Goal: Task Accomplishment & Management: Use online tool/utility

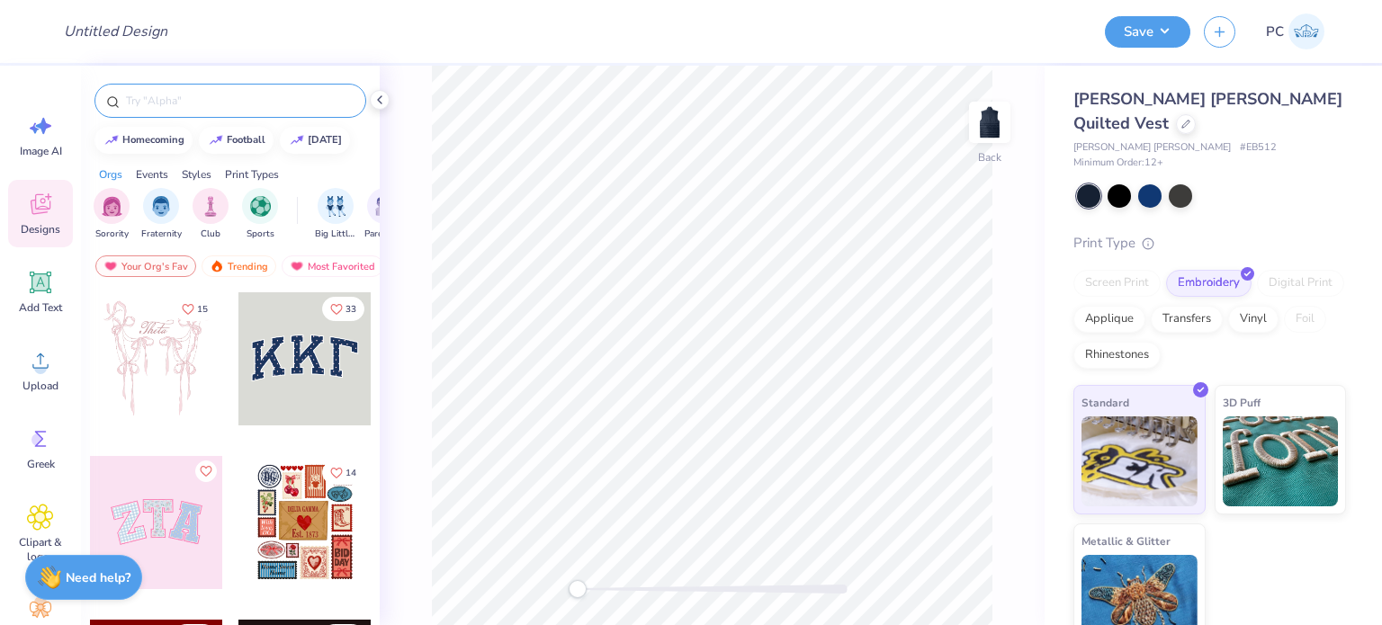
click at [227, 96] on input "text" at bounding box center [239, 101] width 230 height 18
type input "fresh prints"
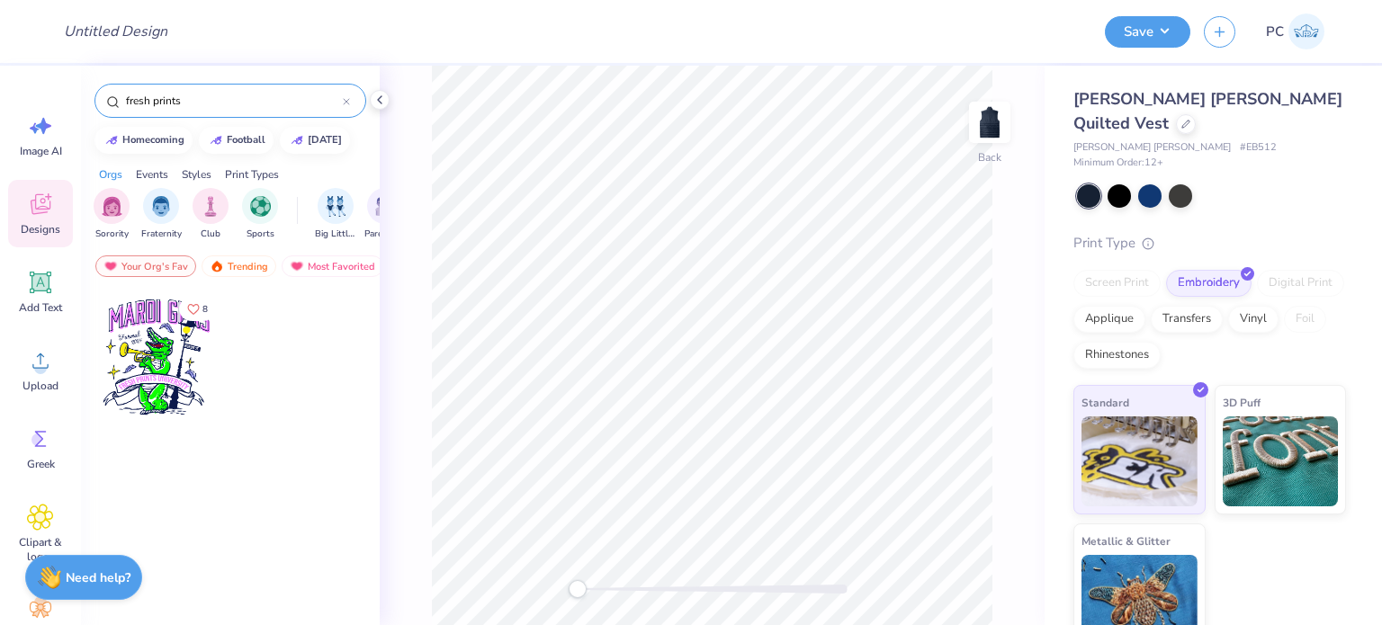
click at [349, 101] on icon at bounding box center [346, 101] width 7 height 7
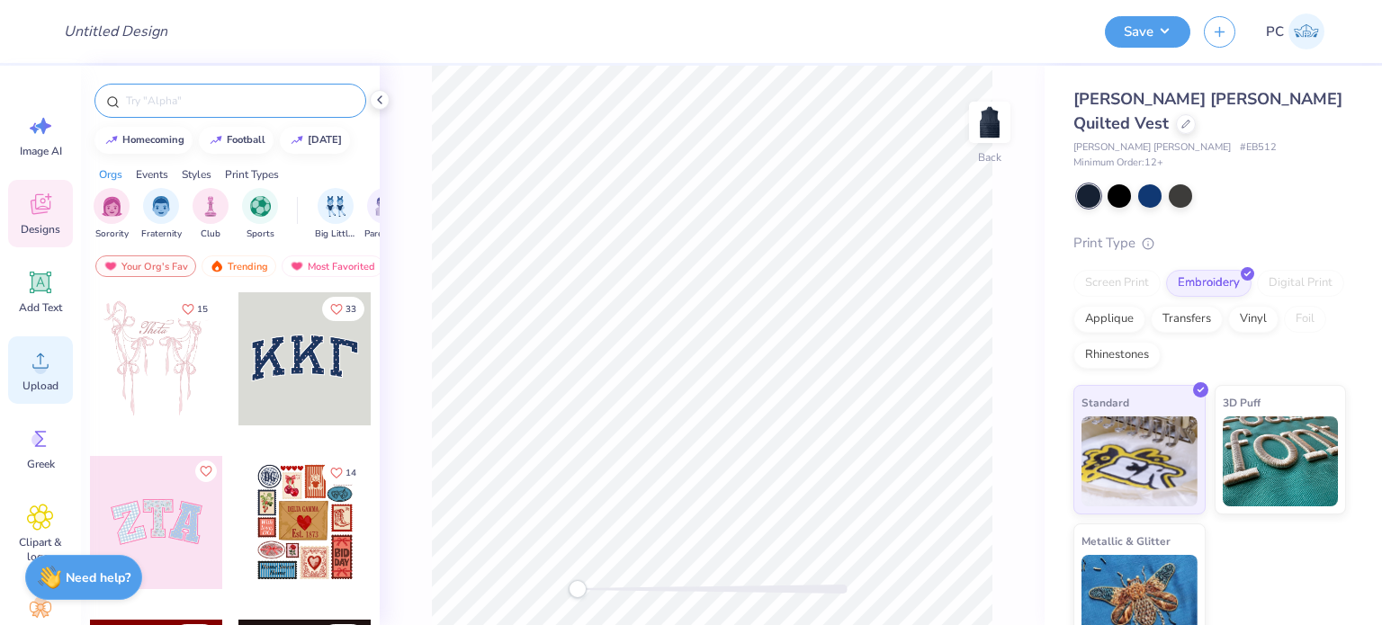
click at [41, 368] on icon at bounding box center [40, 361] width 16 height 15
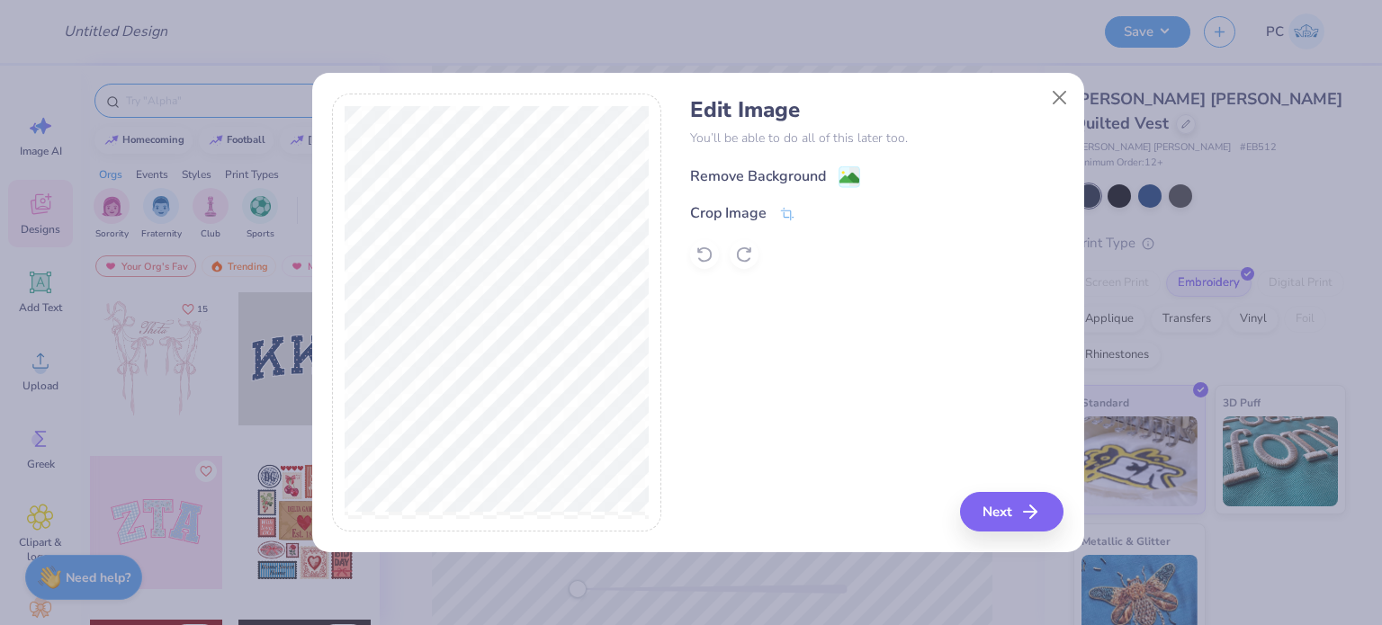
click at [848, 169] on image at bounding box center [849, 178] width 20 height 20
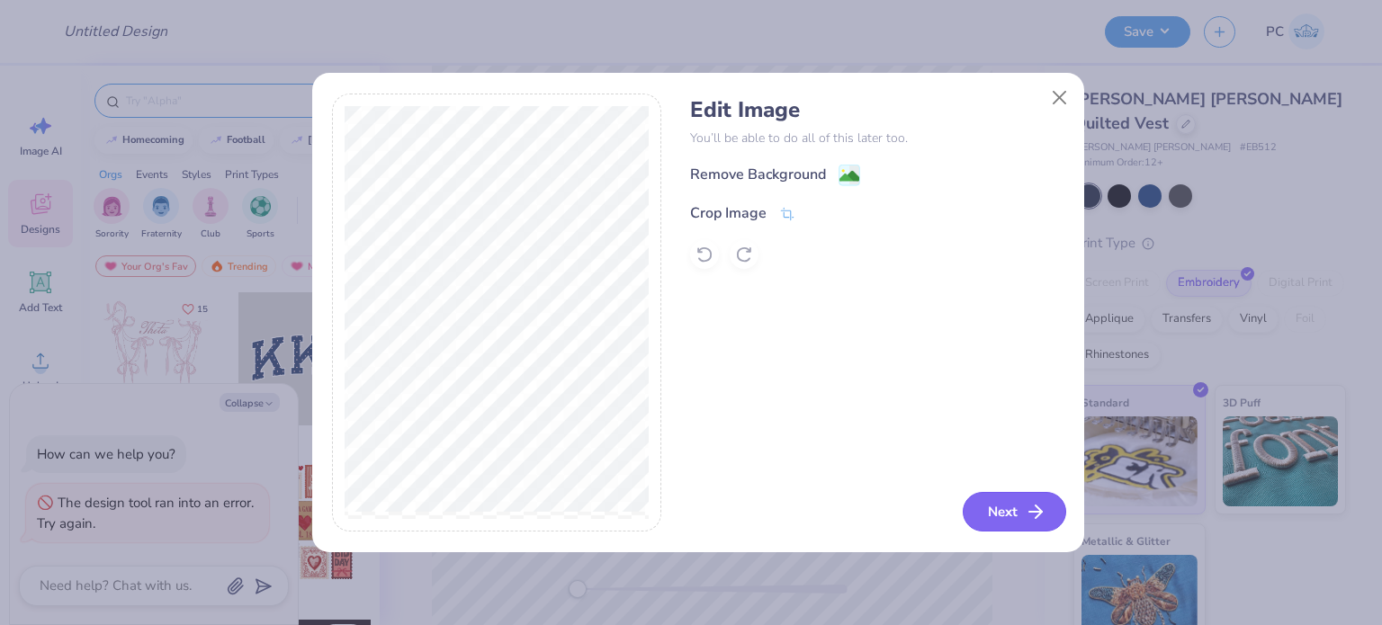
click at [1000, 503] on button "Next" at bounding box center [1014, 512] width 103 height 40
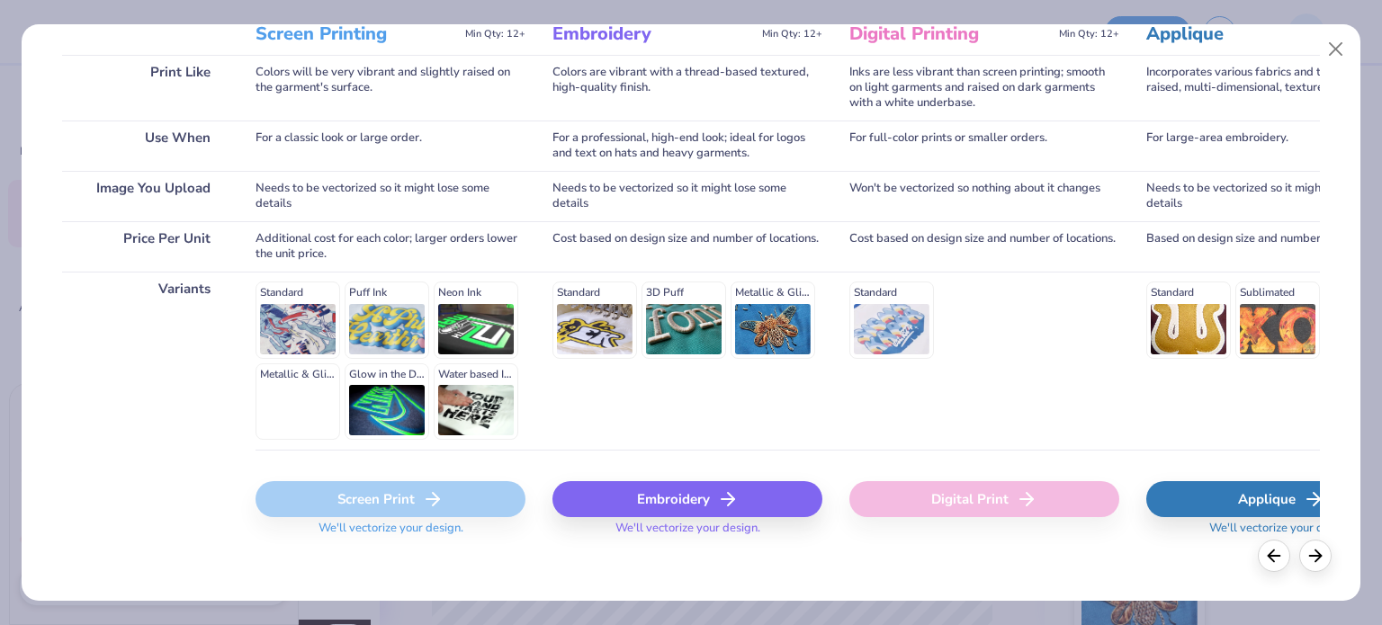
scroll to position [271, 0]
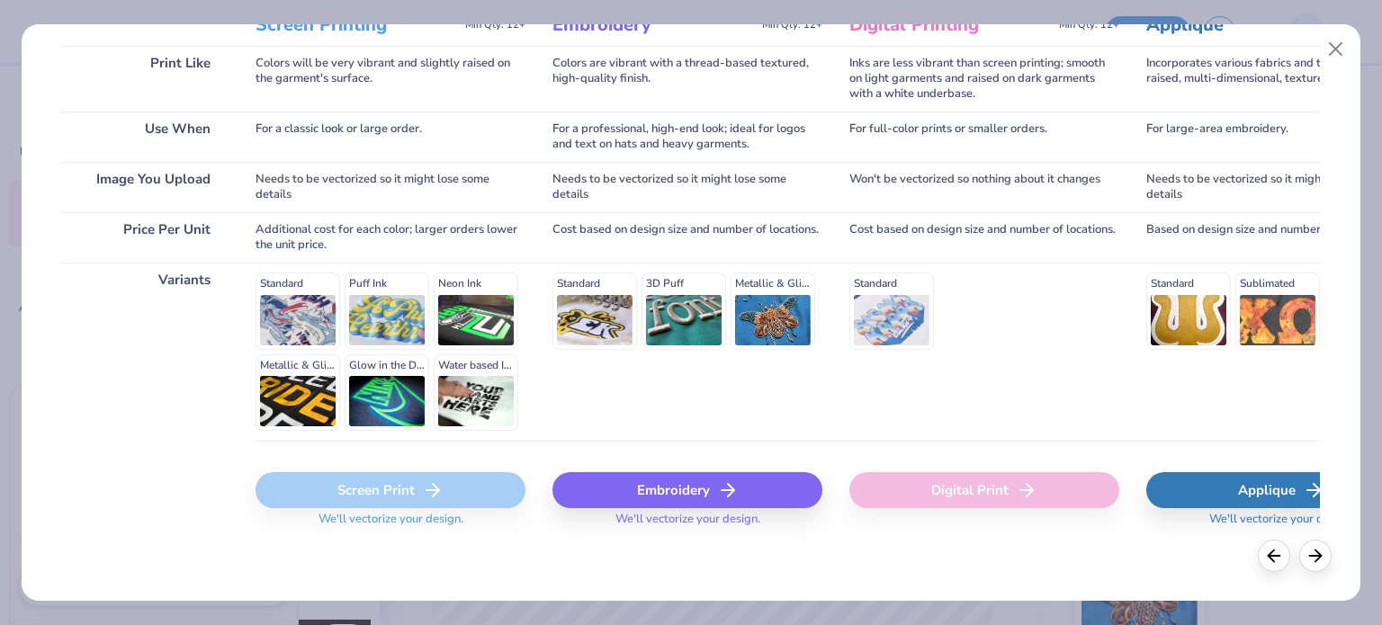
click at [716, 505] on div "Embroidery" at bounding box center [687, 490] width 270 height 36
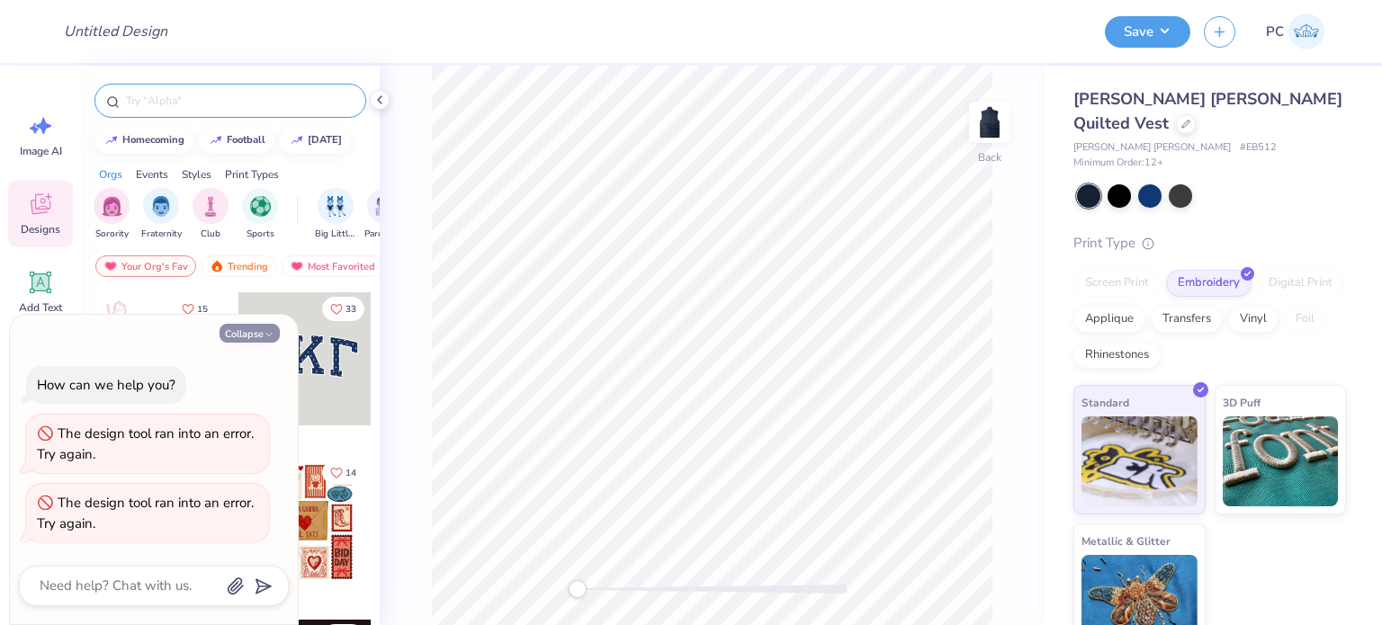
click at [250, 333] on button "Collapse" at bounding box center [250, 333] width 60 height 19
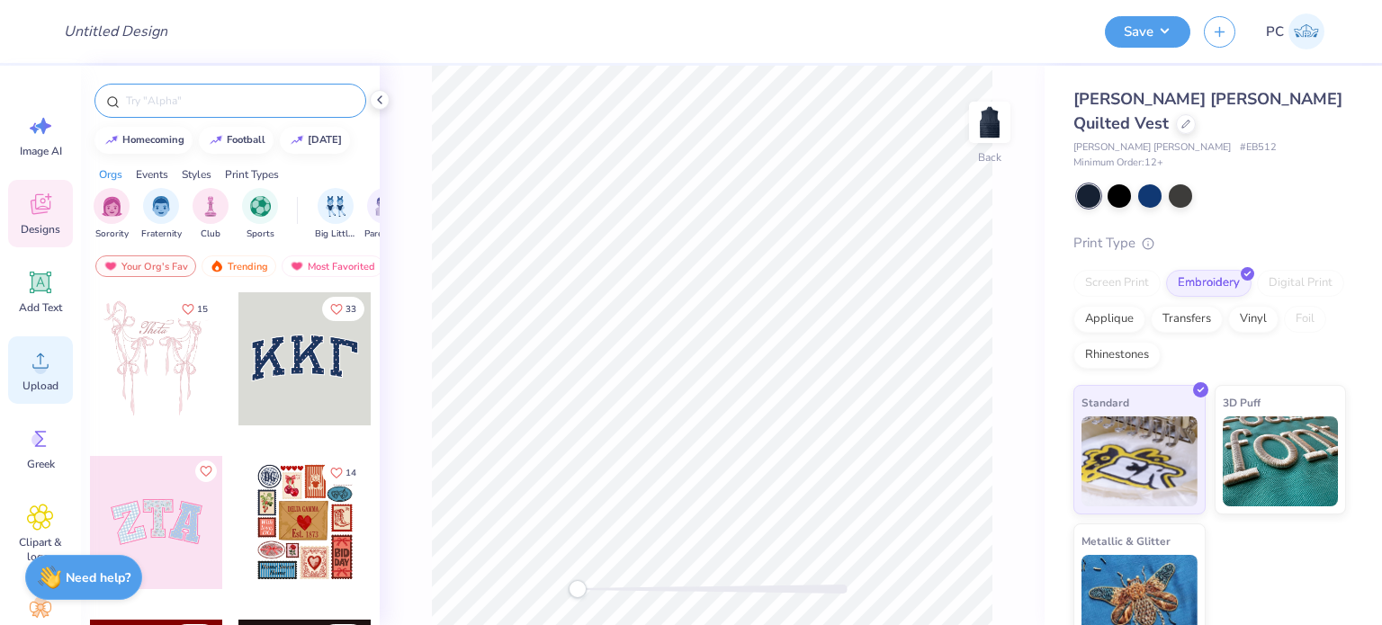
click at [40, 357] on icon at bounding box center [40, 361] width 16 height 15
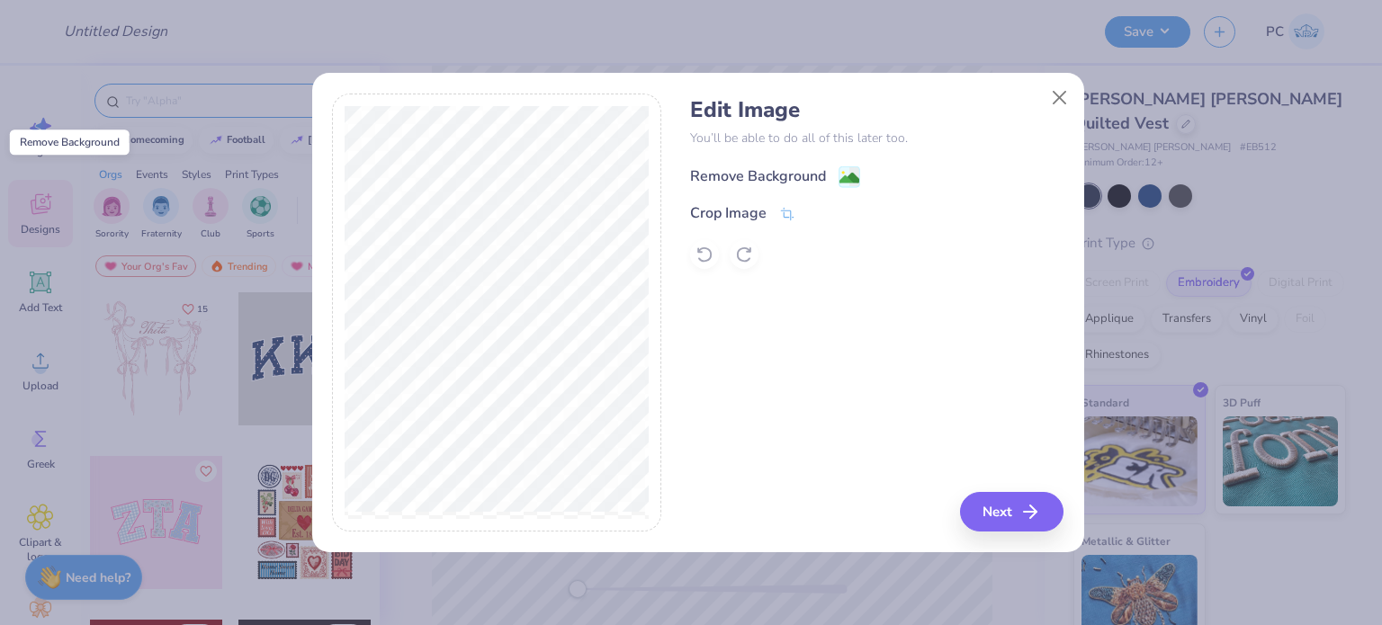
click at [847, 175] on image at bounding box center [849, 178] width 20 height 20
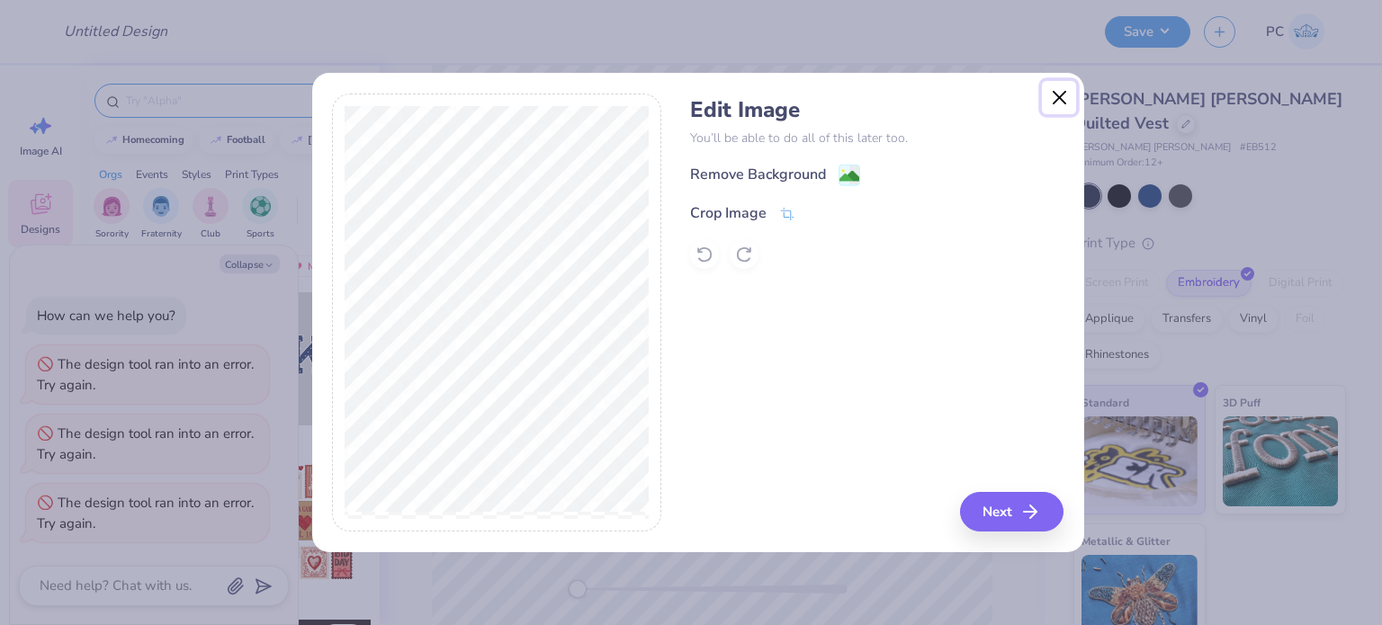
click at [1053, 106] on button "Close" at bounding box center [1059, 98] width 34 height 34
type textarea "x"
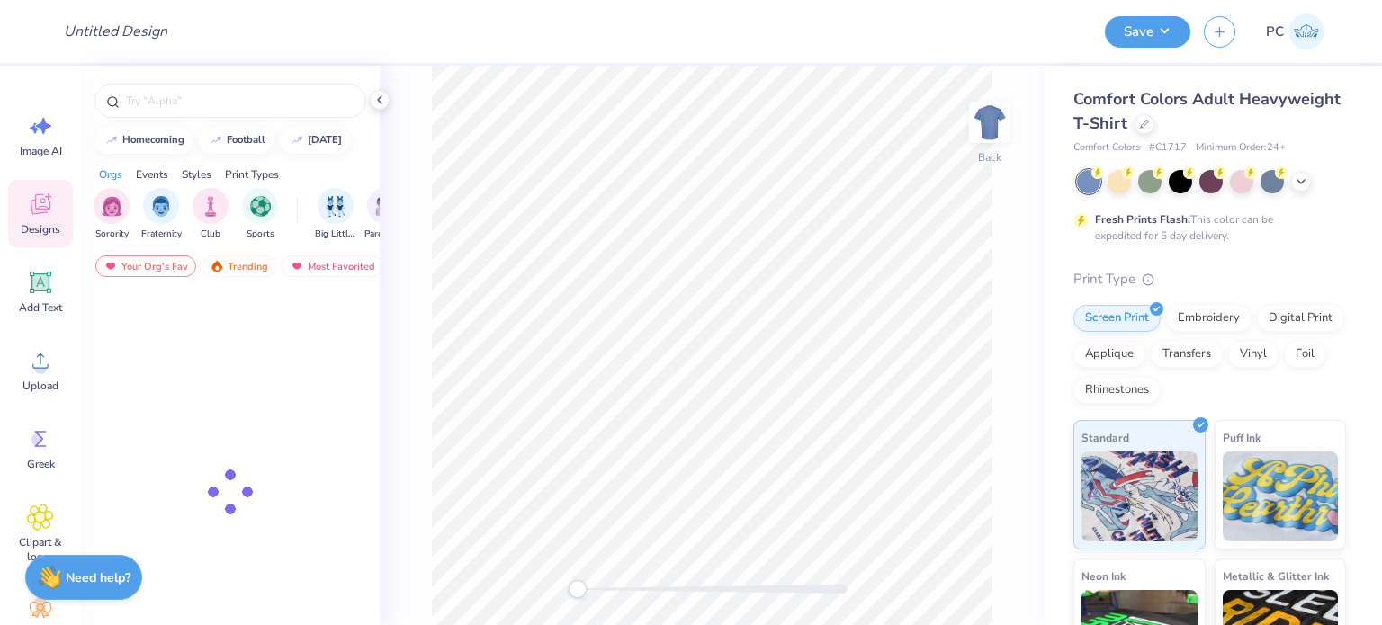
click at [39, 364] on circle at bounding box center [40, 368] width 13 height 13
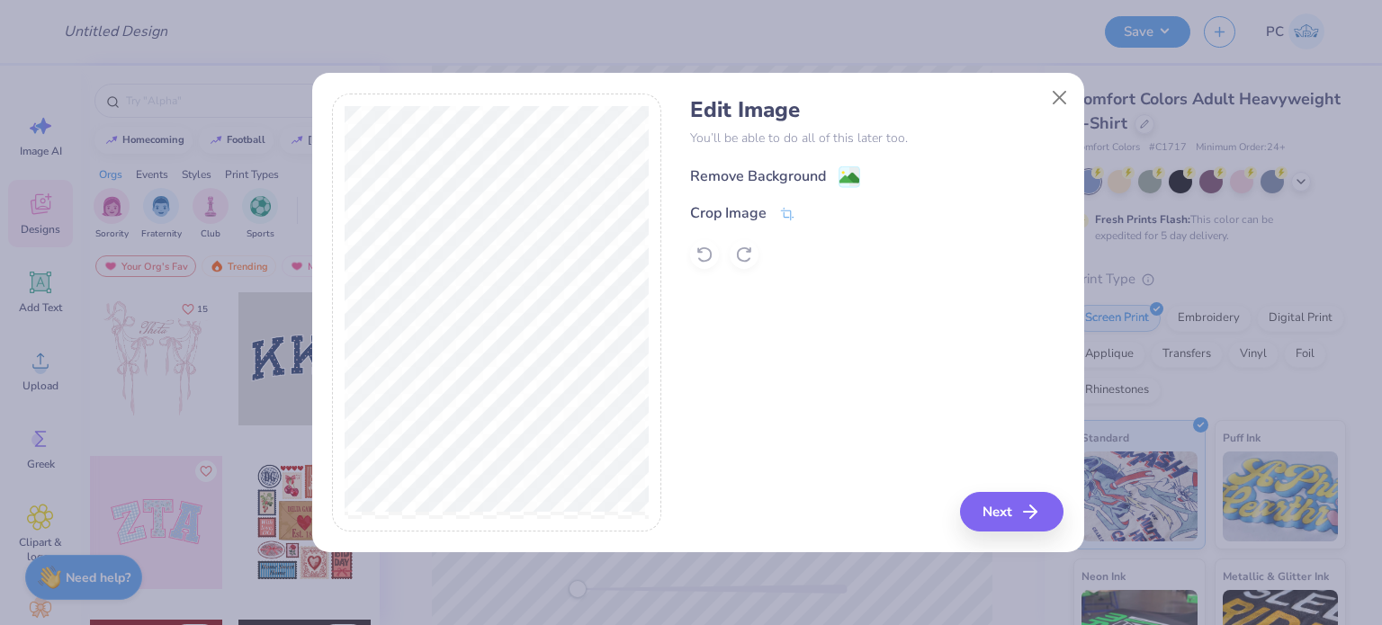
click at [839, 175] on image at bounding box center [849, 178] width 20 height 20
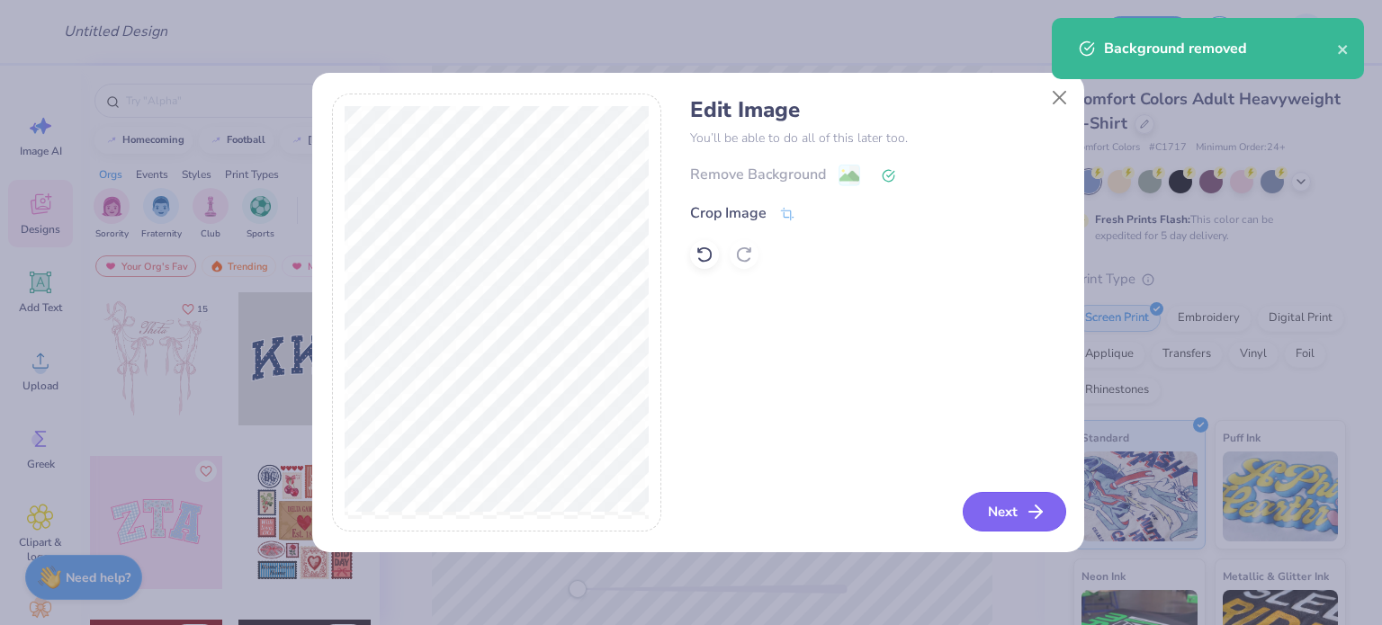
click at [1001, 506] on button "Next" at bounding box center [1014, 512] width 103 height 40
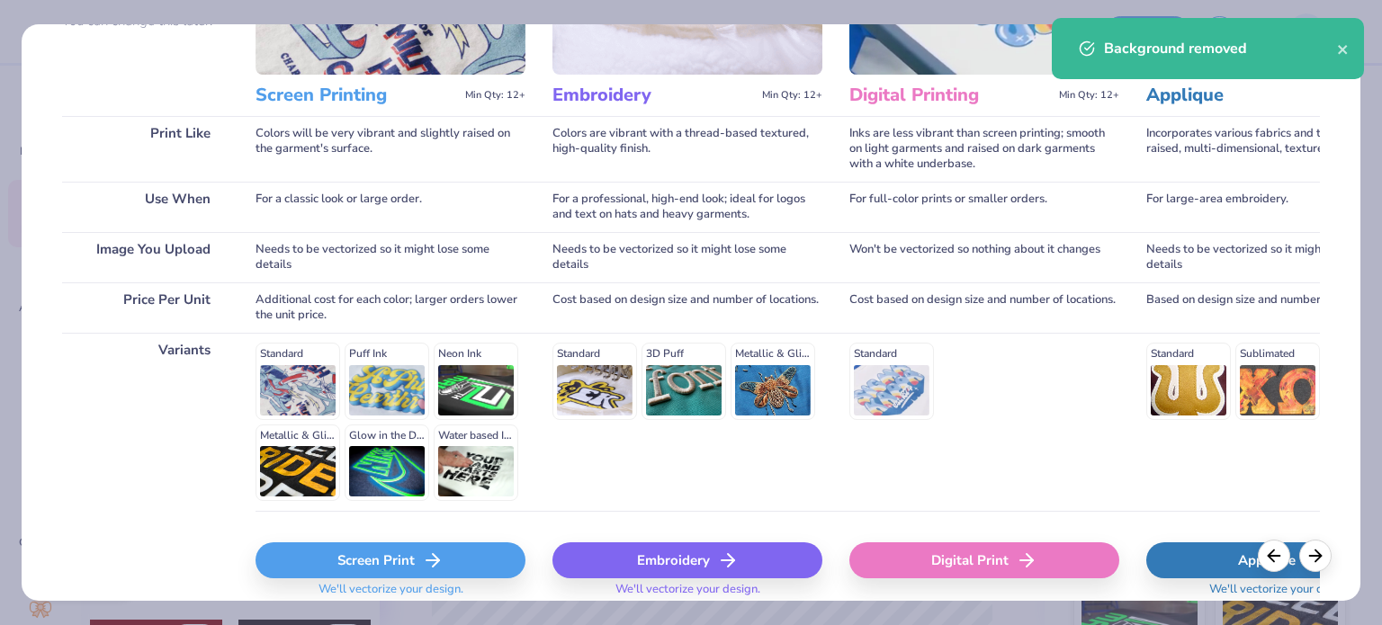
scroll to position [271, 0]
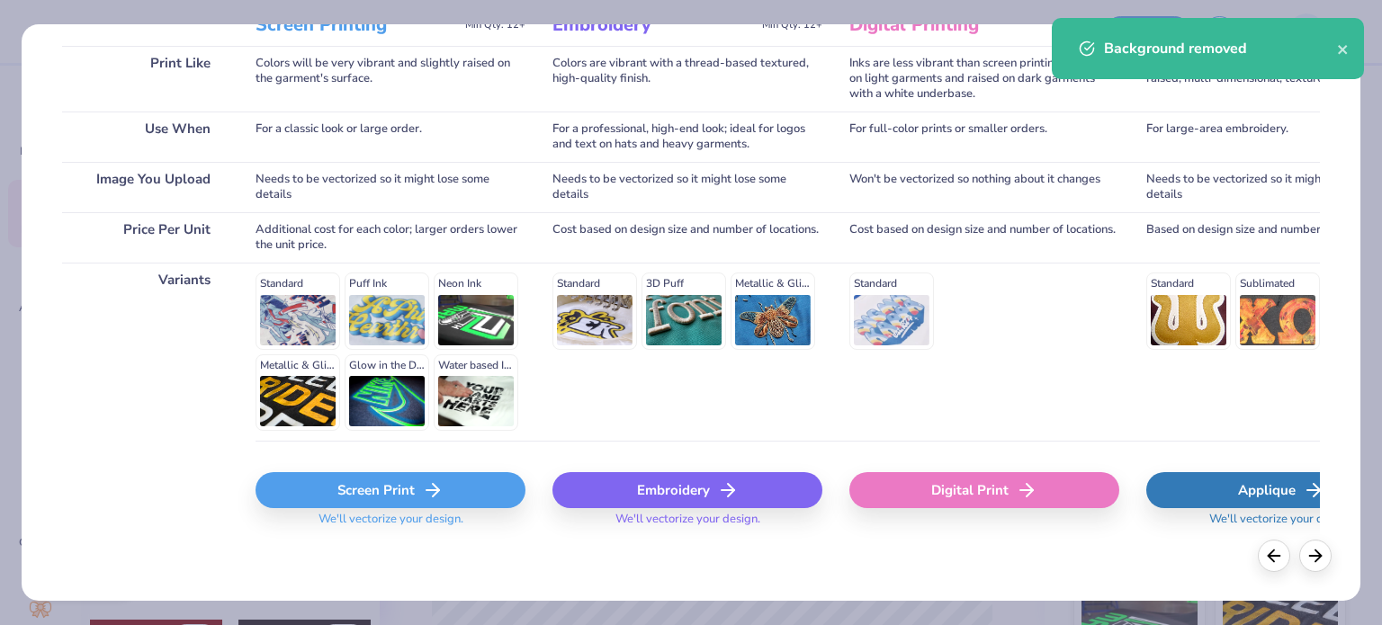
click at [378, 496] on div "Screen Print" at bounding box center [390, 490] width 270 height 36
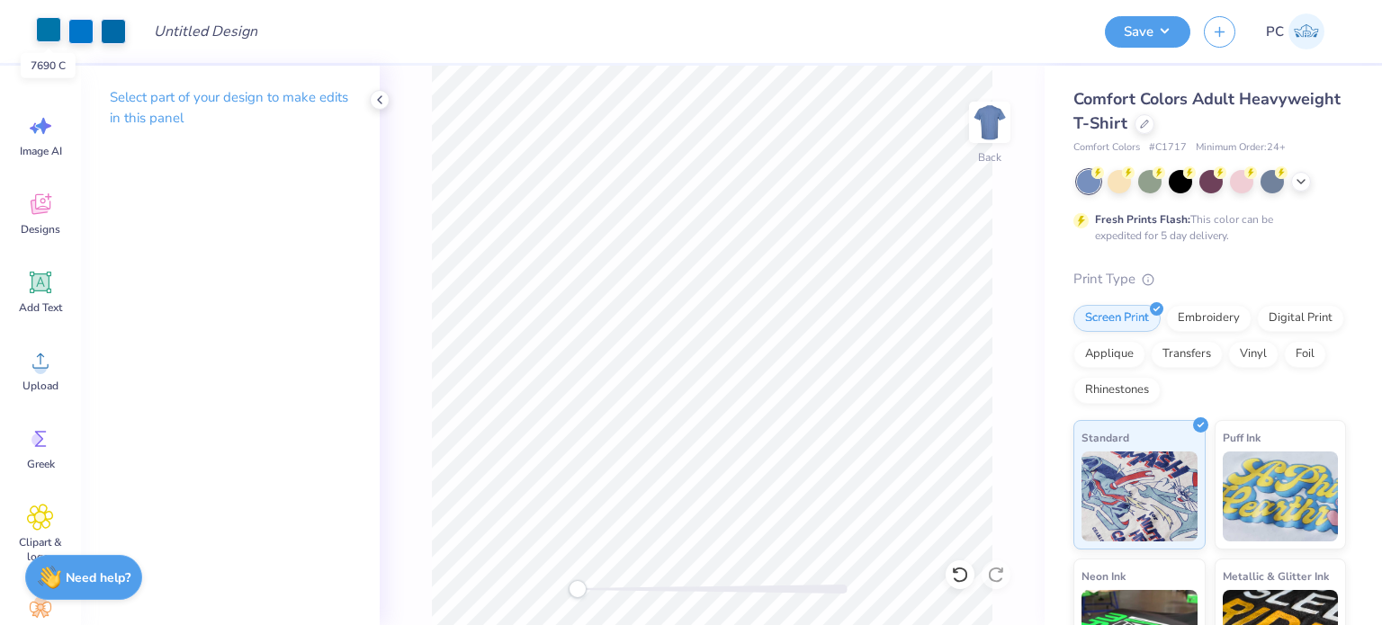
click at [56, 31] on div at bounding box center [48, 29] width 25 height 25
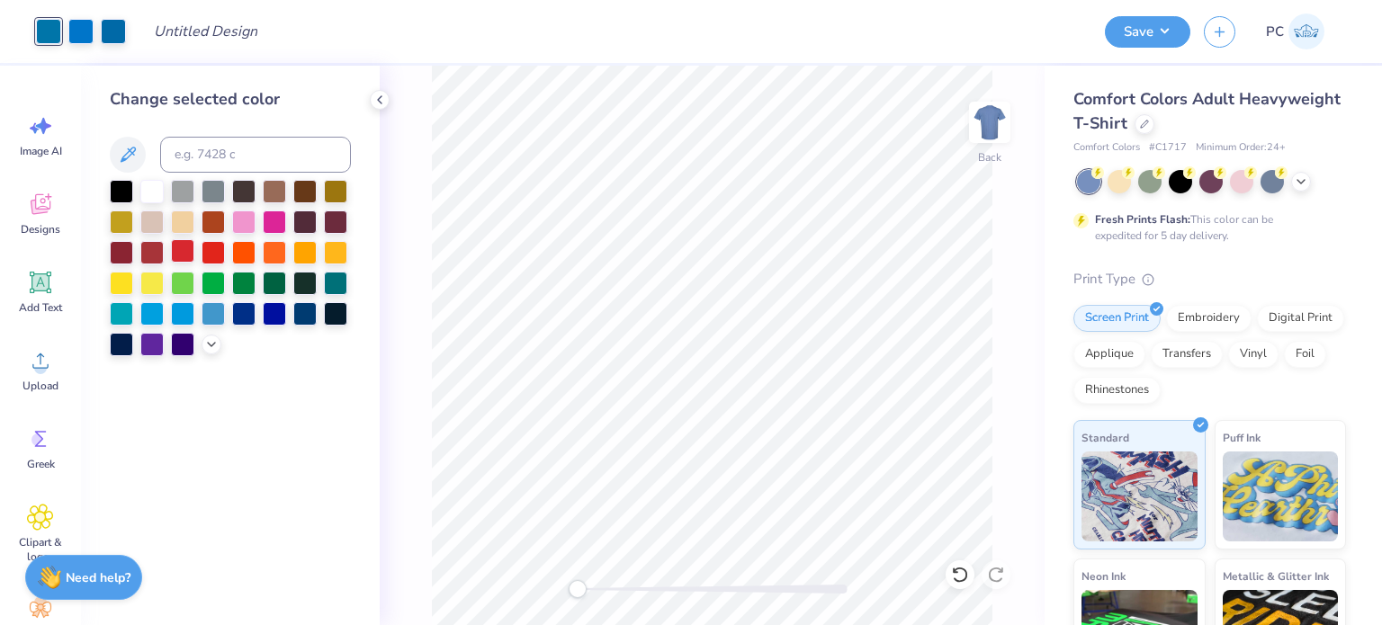
click at [178, 248] on div at bounding box center [182, 250] width 23 height 23
click at [957, 575] on icon at bounding box center [960, 575] width 18 height 18
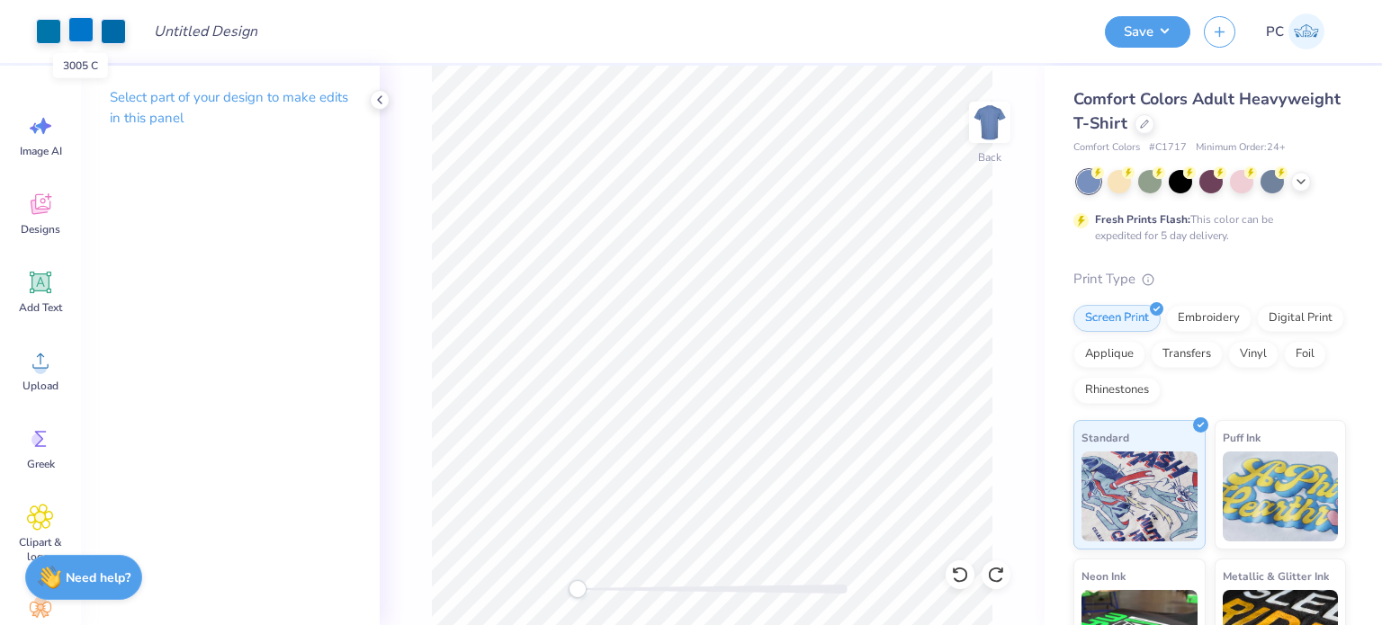
click at [77, 28] on div at bounding box center [80, 29] width 25 height 25
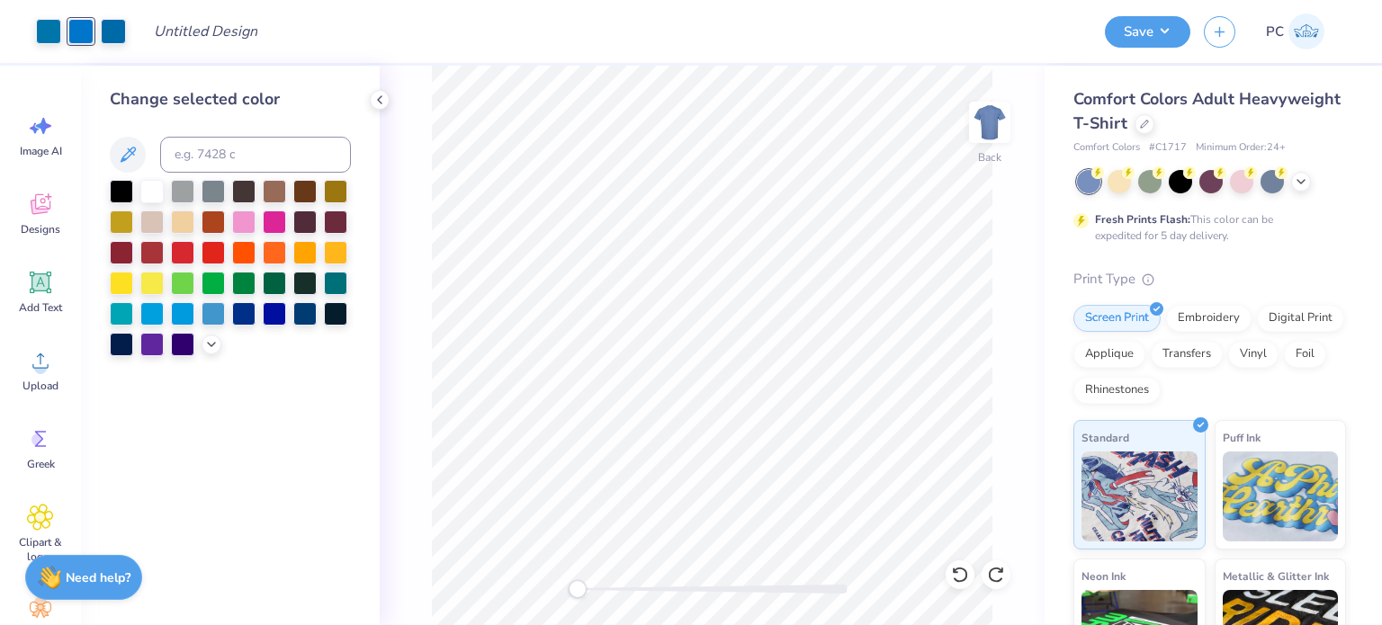
click at [211, 174] on div "Change selected color" at bounding box center [230, 221] width 241 height 269
click at [180, 163] on input at bounding box center [255, 155] width 191 height 36
type input "7690"
click at [115, 40] on div at bounding box center [113, 29] width 25 height 25
click at [232, 156] on input at bounding box center [255, 155] width 191 height 36
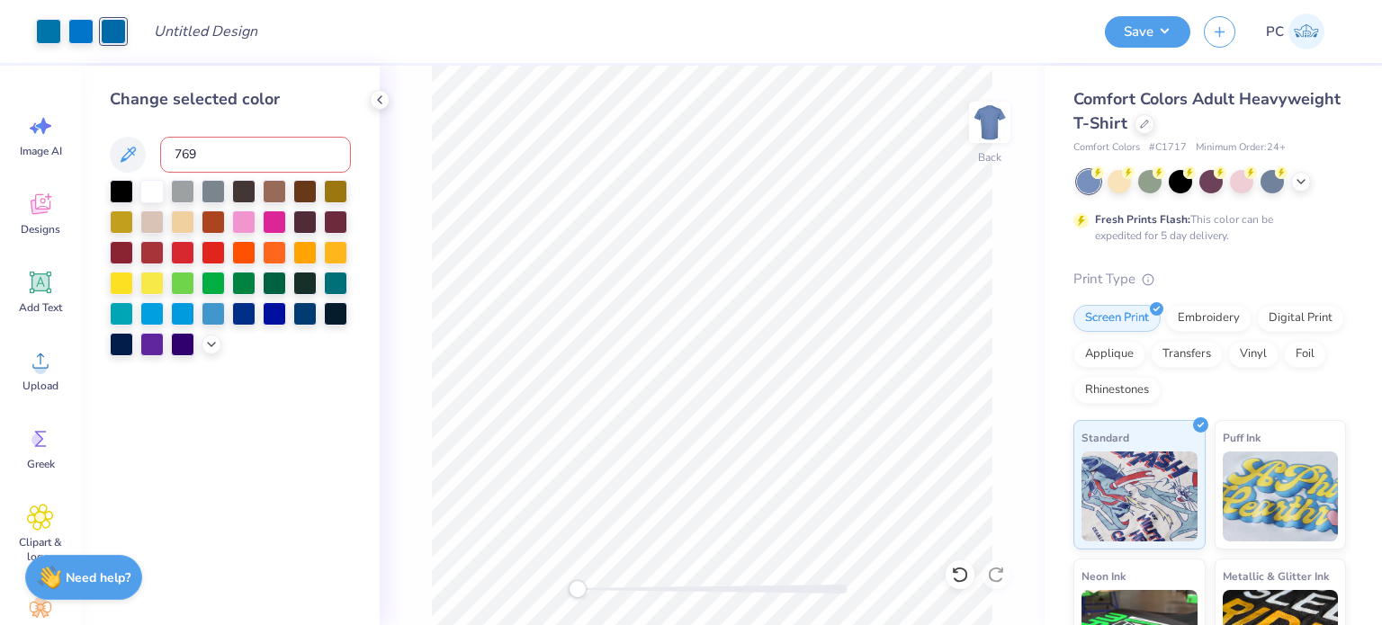
type input "7690"
click at [381, 95] on icon at bounding box center [379, 100] width 14 height 14
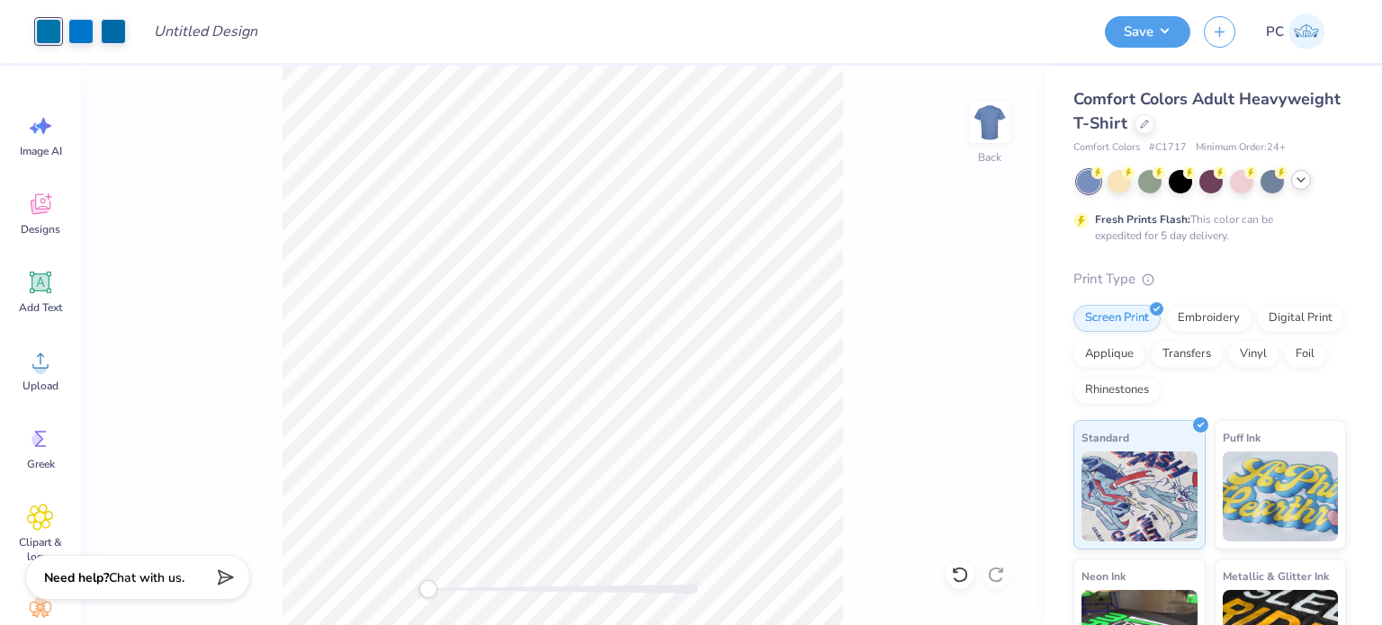
click at [1301, 183] on icon at bounding box center [1301, 180] width 14 height 14
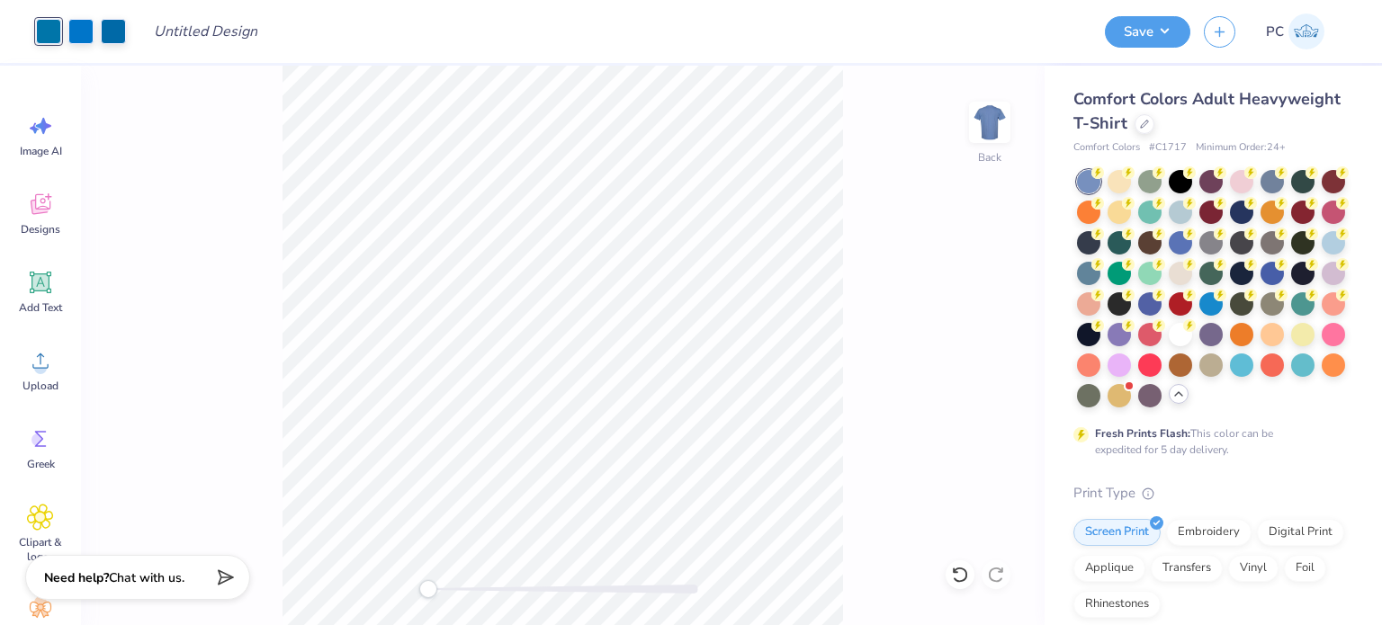
click at [1169, 346] on div at bounding box center [1180, 334] width 23 height 23
click at [1161, 37] on button "Save" at bounding box center [1147, 28] width 85 height 31
click at [1152, 42] on button "Save" at bounding box center [1147, 28] width 85 height 31
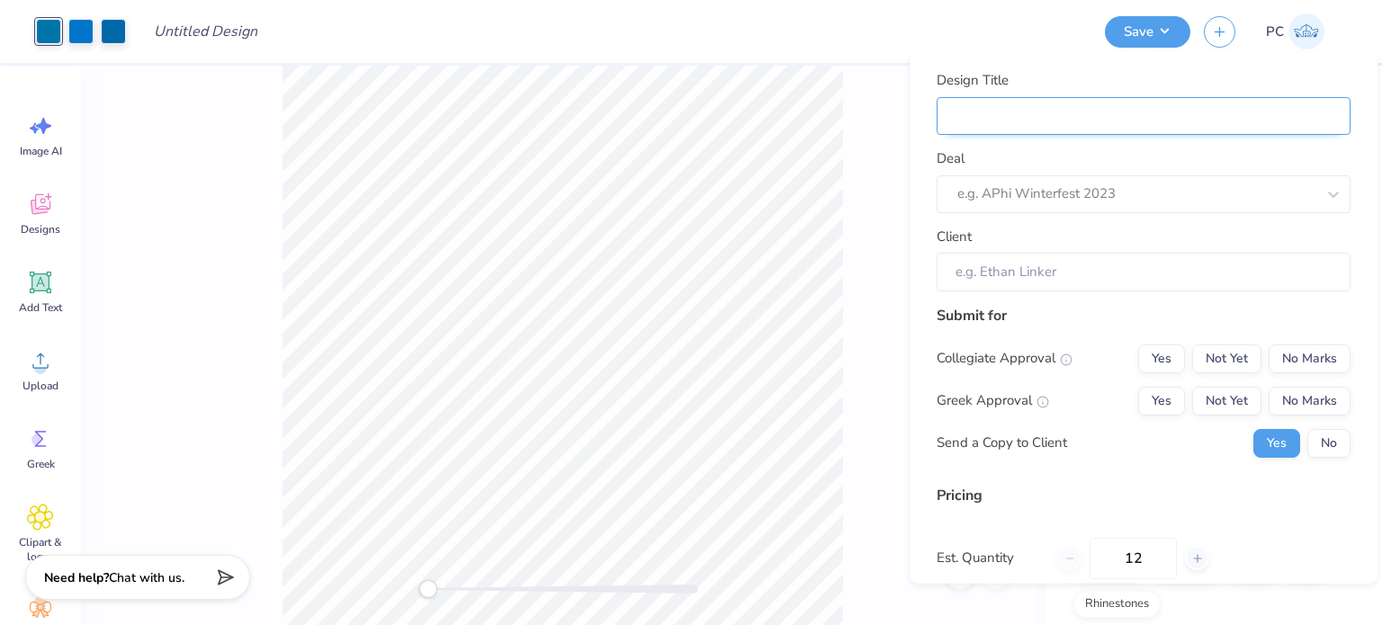
click at [1016, 112] on input "Design Title" at bounding box center [1144, 115] width 414 height 39
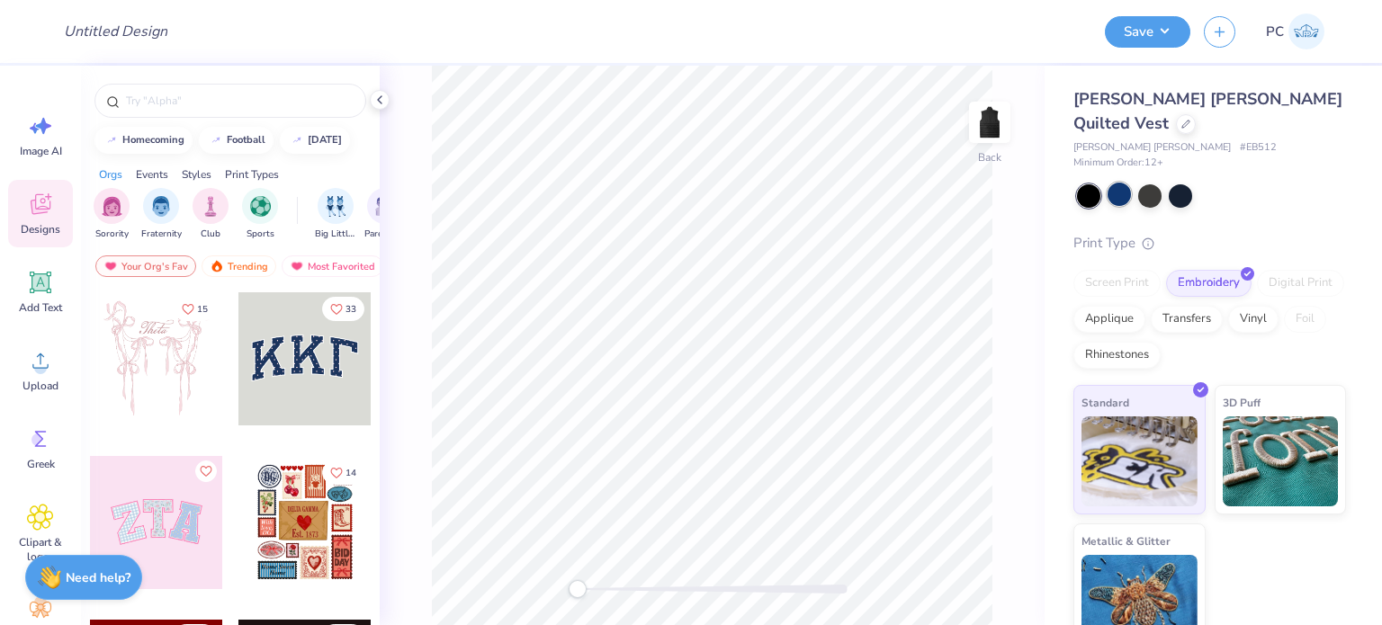
click at [1126, 183] on div at bounding box center [1118, 194] width 23 height 23
click at [1152, 183] on div at bounding box center [1149, 194] width 23 height 23
click at [1188, 183] on div at bounding box center [1180, 194] width 23 height 23
click at [37, 372] on circle at bounding box center [40, 368] width 13 height 13
click at [1125, 183] on div at bounding box center [1118, 194] width 23 height 23
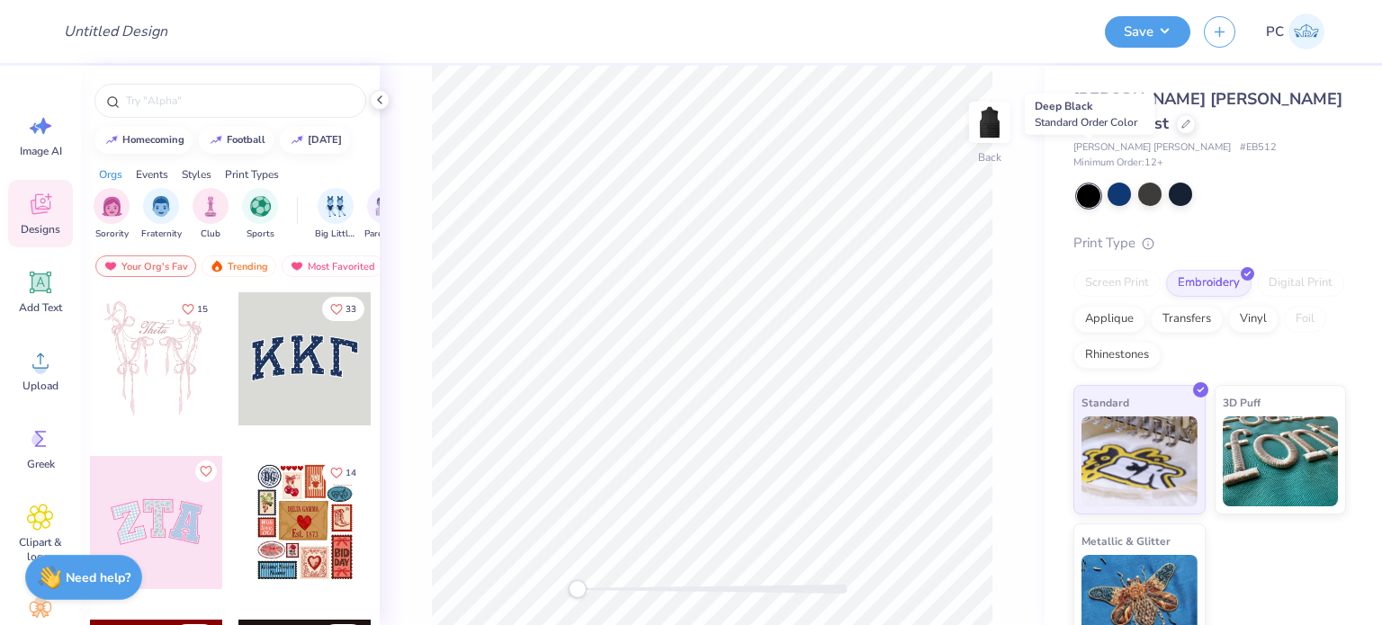
click at [1095, 184] on div at bounding box center [1088, 195] width 23 height 23
click at [1116, 183] on div at bounding box center [1118, 194] width 23 height 23
click at [1146, 183] on div at bounding box center [1149, 194] width 23 height 23
click at [1173, 183] on div at bounding box center [1180, 194] width 23 height 23
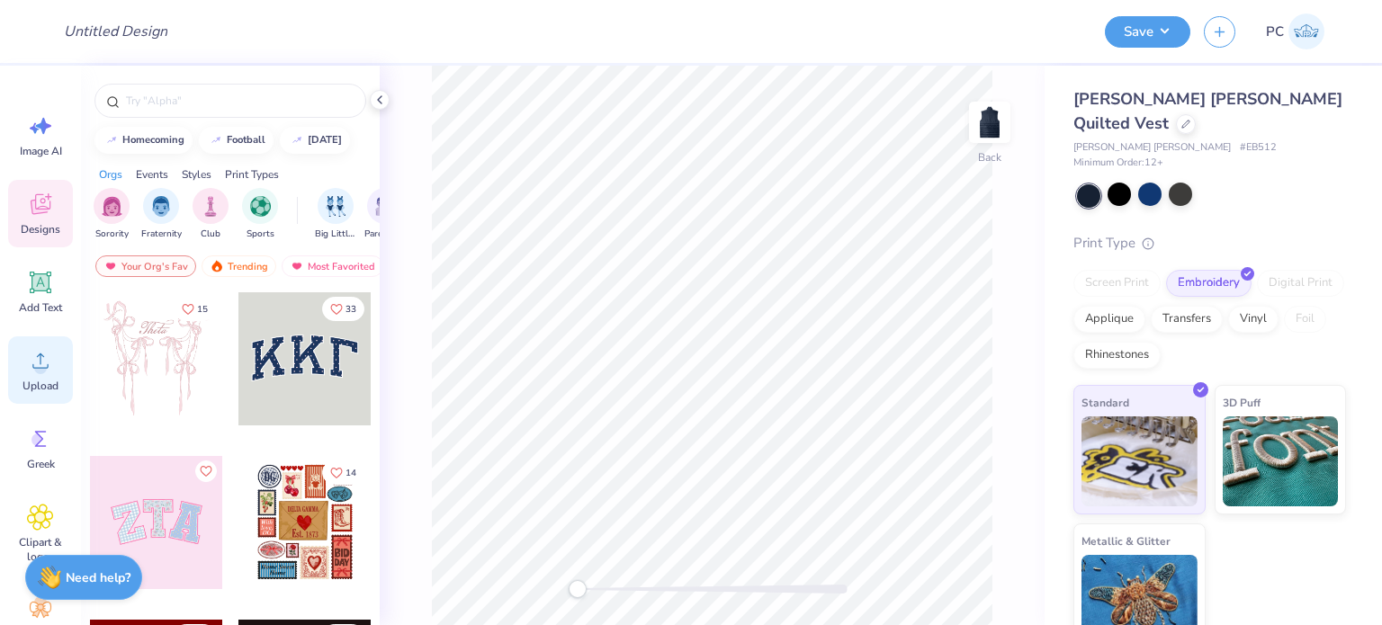
click at [46, 364] on icon at bounding box center [40, 360] width 27 height 27
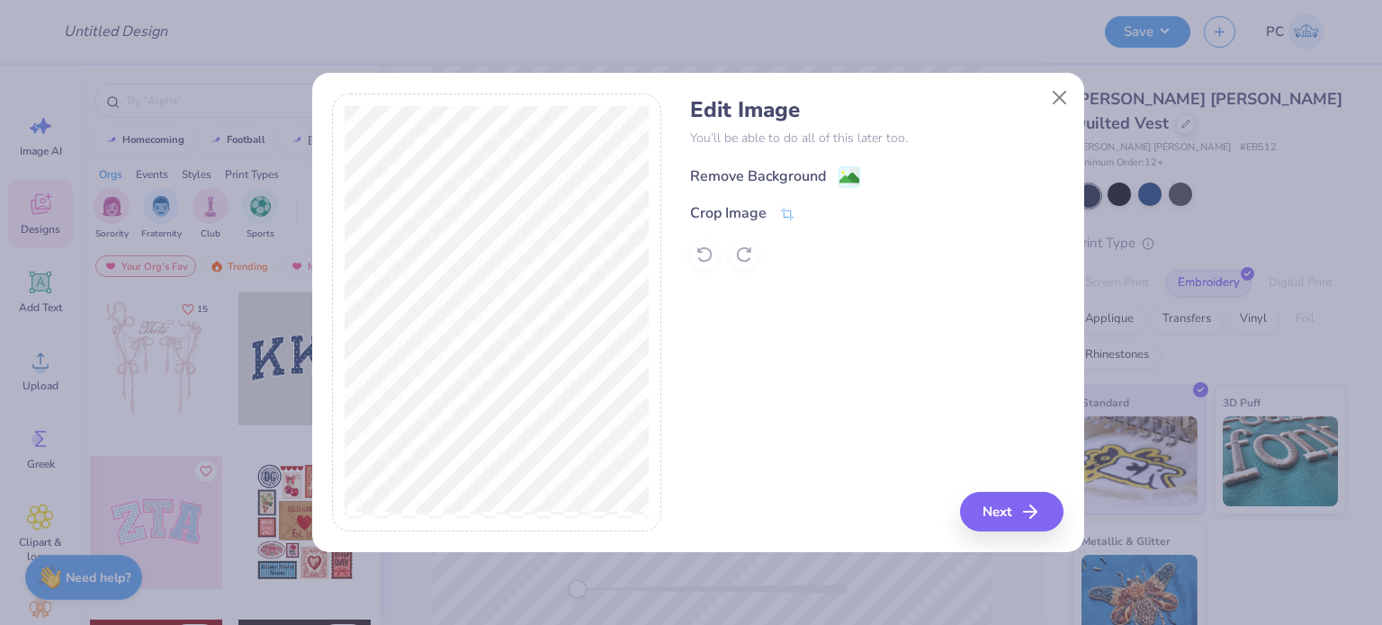
click at [841, 176] on image at bounding box center [849, 178] width 20 height 20
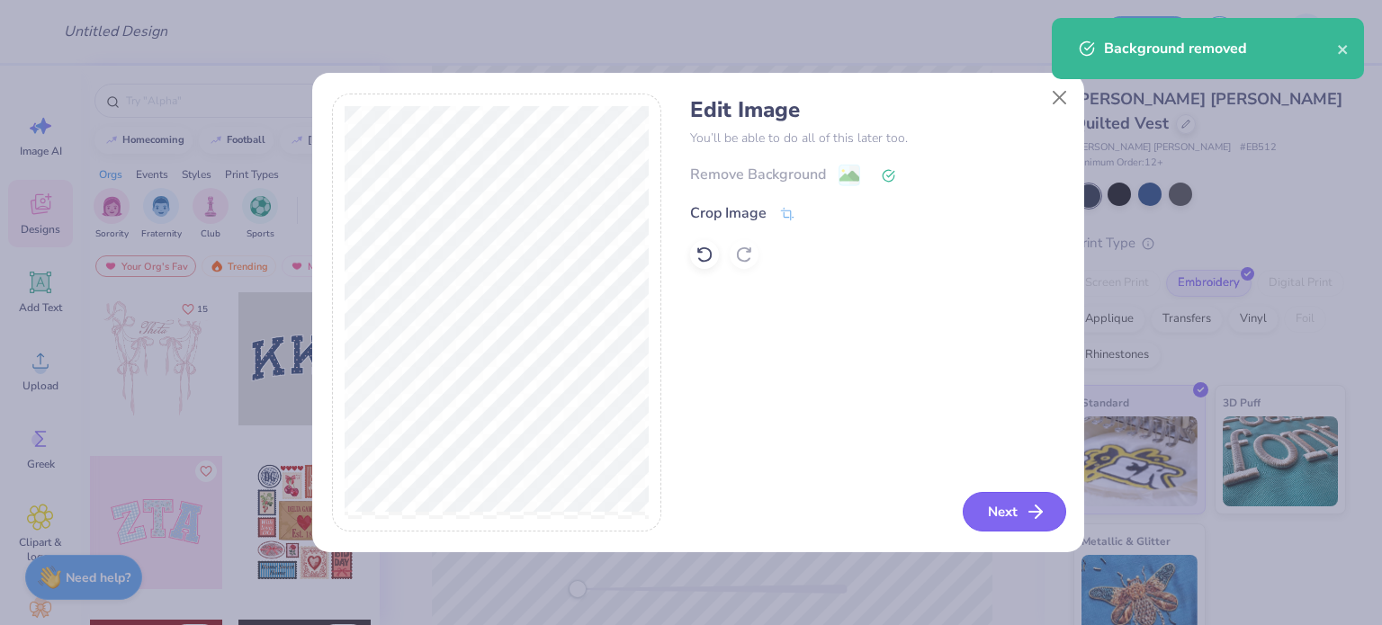
click at [1008, 511] on button "Next" at bounding box center [1014, 512] width 103 height 40
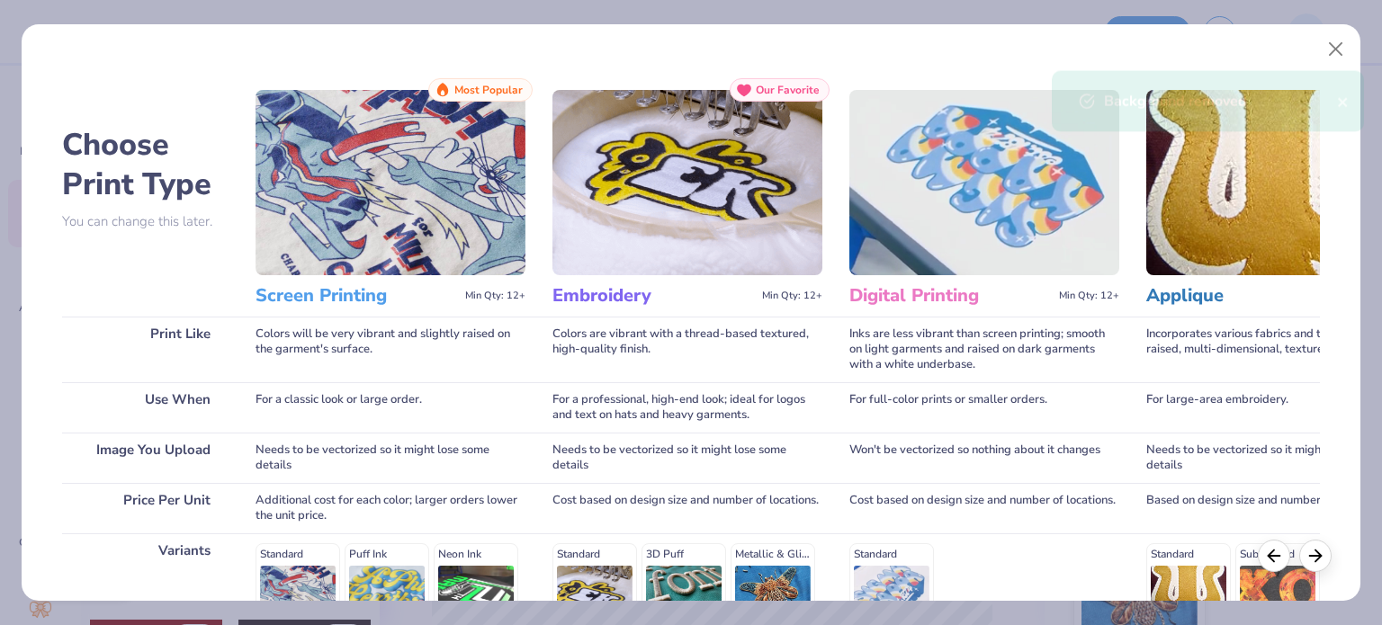
scroll to position [270, 0]
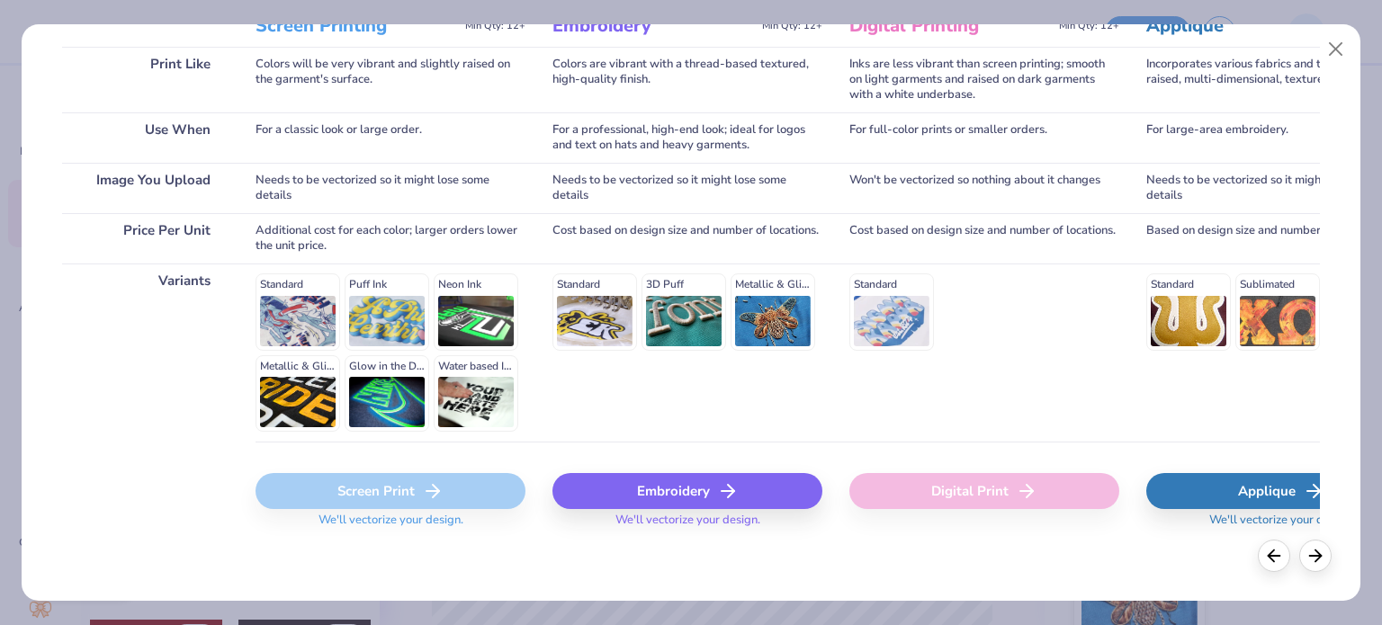
click at [730, 513] on span "We'll vectorize your design." at bounding box center [687, 526] width 159 height 26
click at [727, 492] on icon at bounding box center [728, 491] width 22 height 22
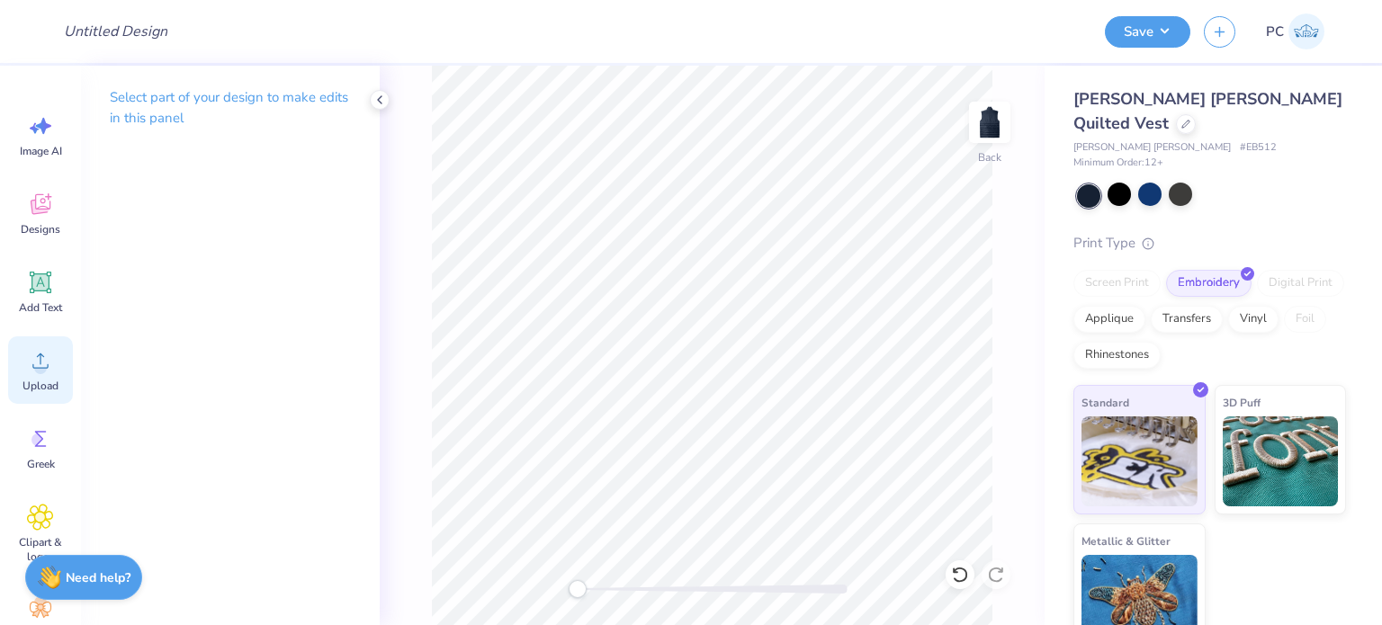
click at [47, 365] on icon at bounding box center [40, 361] width 16 height 15
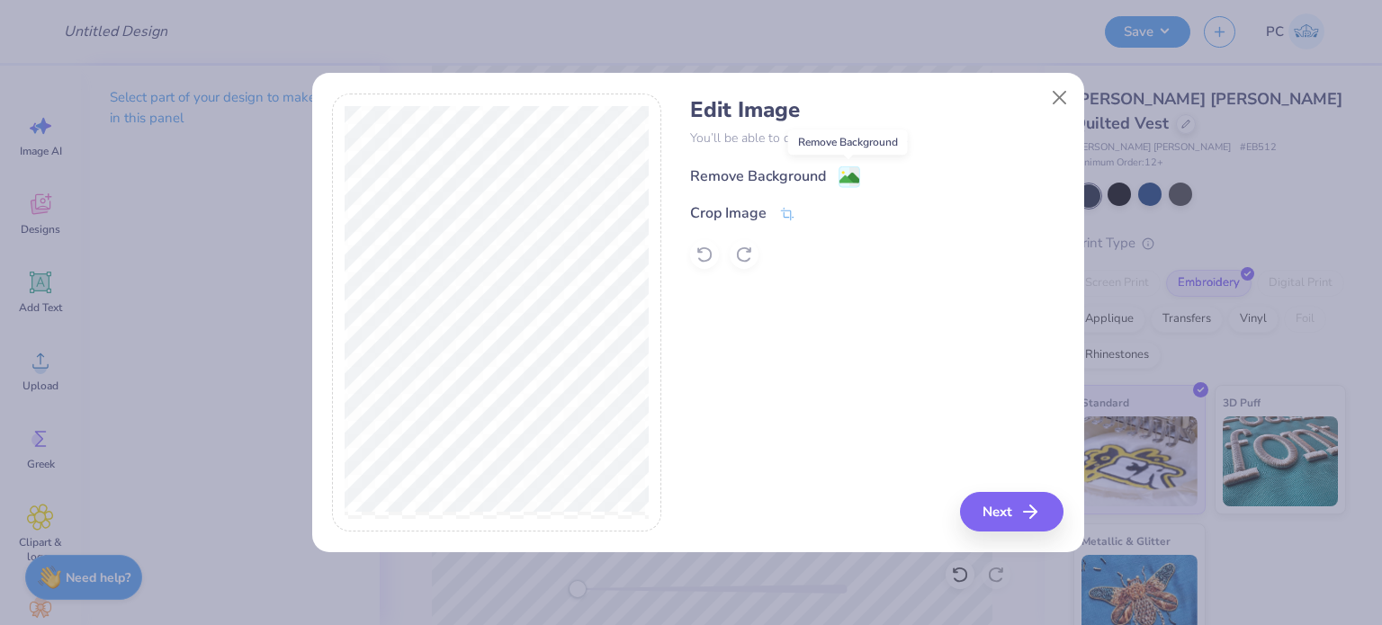
click at [846, 175] on image at bounding box center [849, 178] width 20 height 20
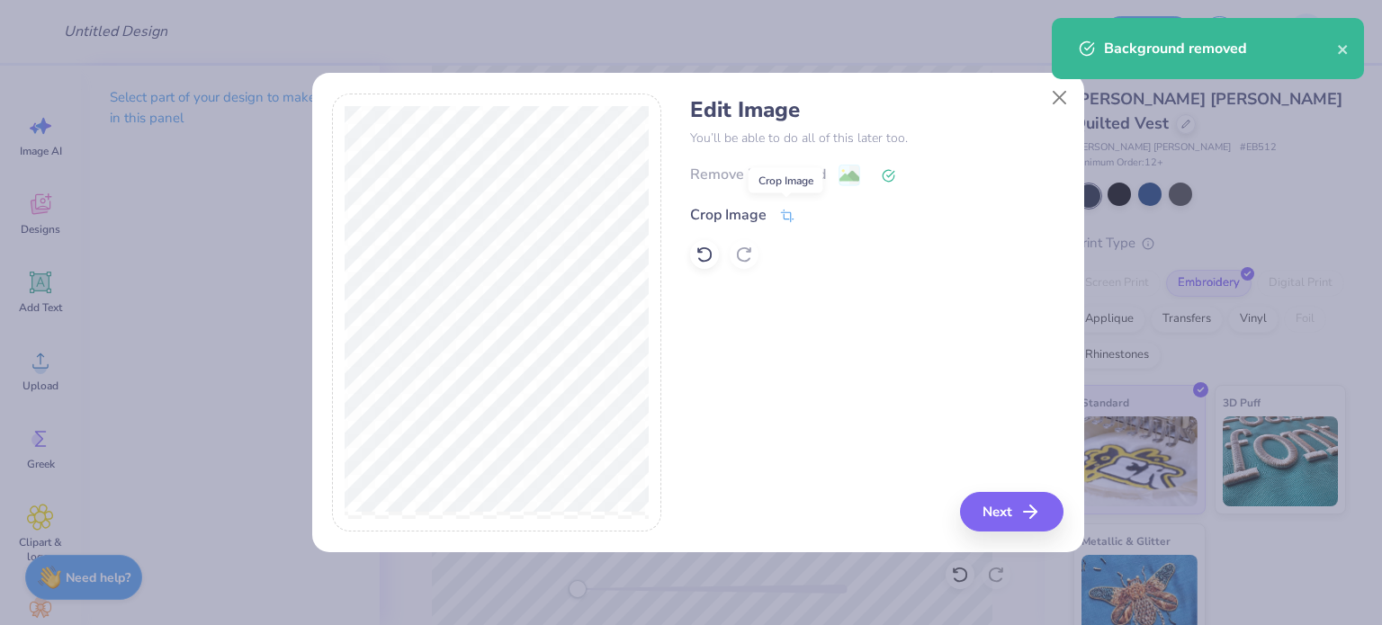
click at [787, 213] on icon at bounding box center [787, 216] width 16 height 16
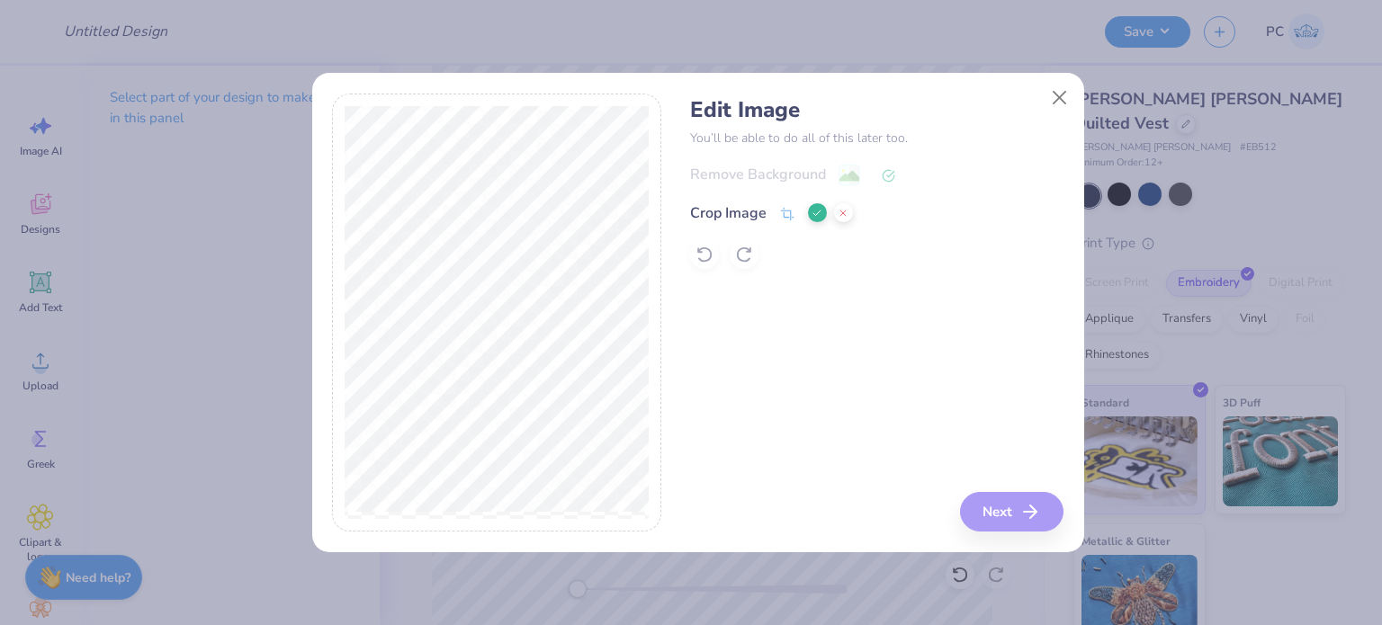
click at [819, 211] on icon at bounding box center [816, 213] width 11 height 11
click at [1018, 514] on button "Next" at bounding box center [1014, 512] width 103 height 40
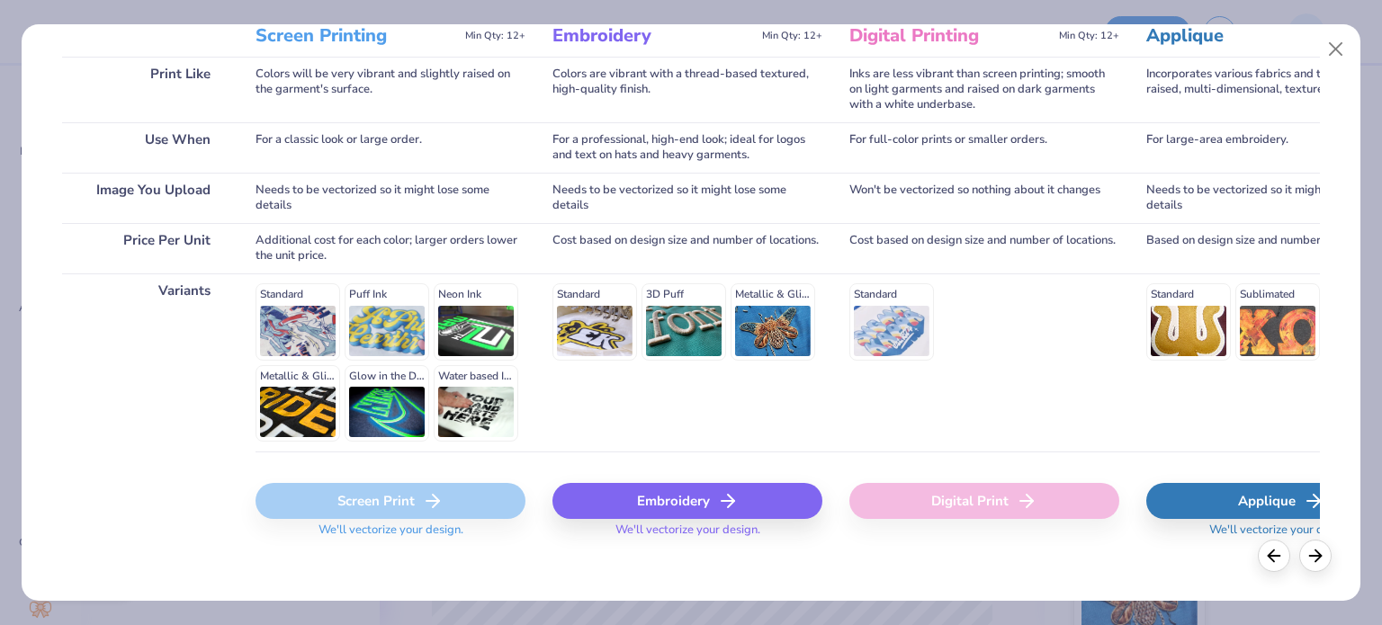
scroll to position [271, 0]
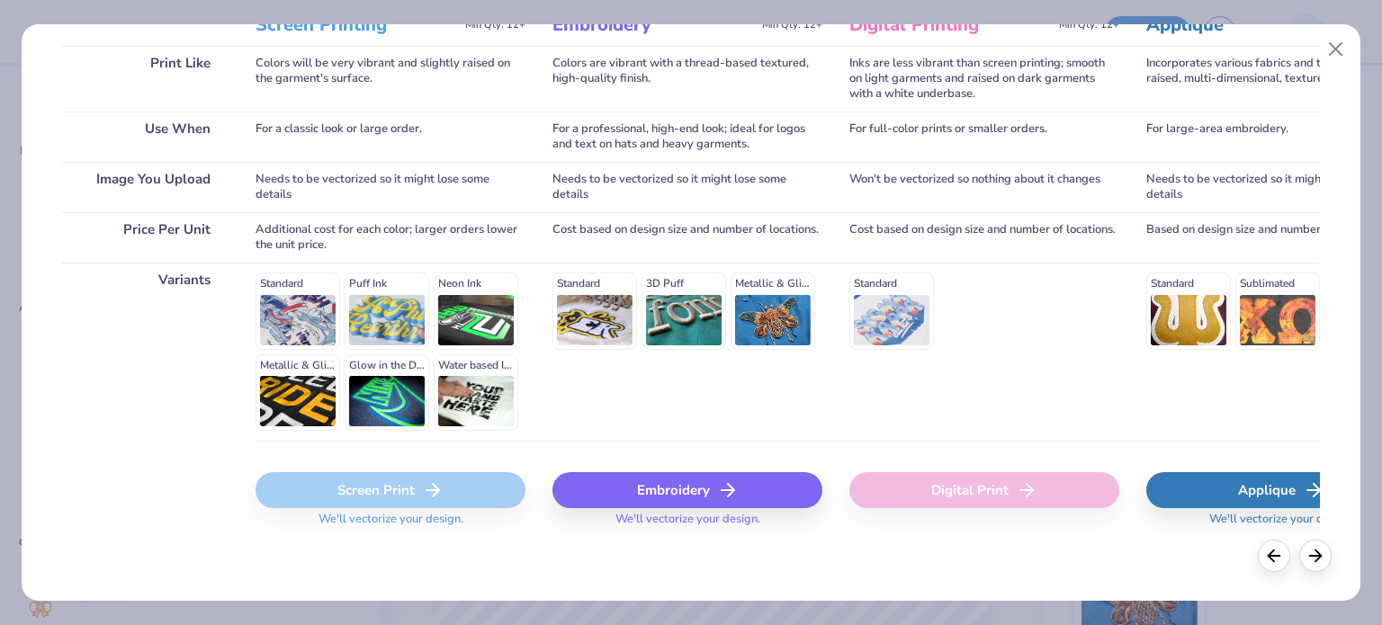
click at [649, 474] on div "Embroidery" at bounding box center [687, 490] width 270 height 36
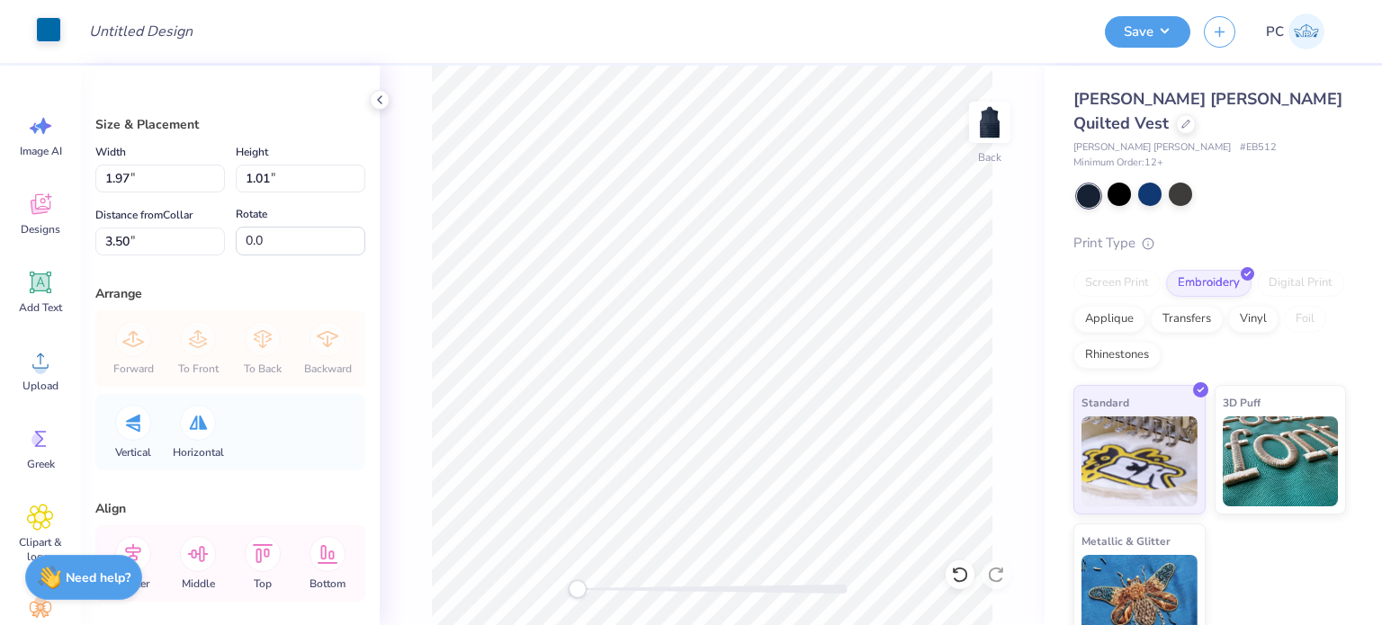
click at [47, 37] on div at bounding box center [48, 29] width 25 height 25
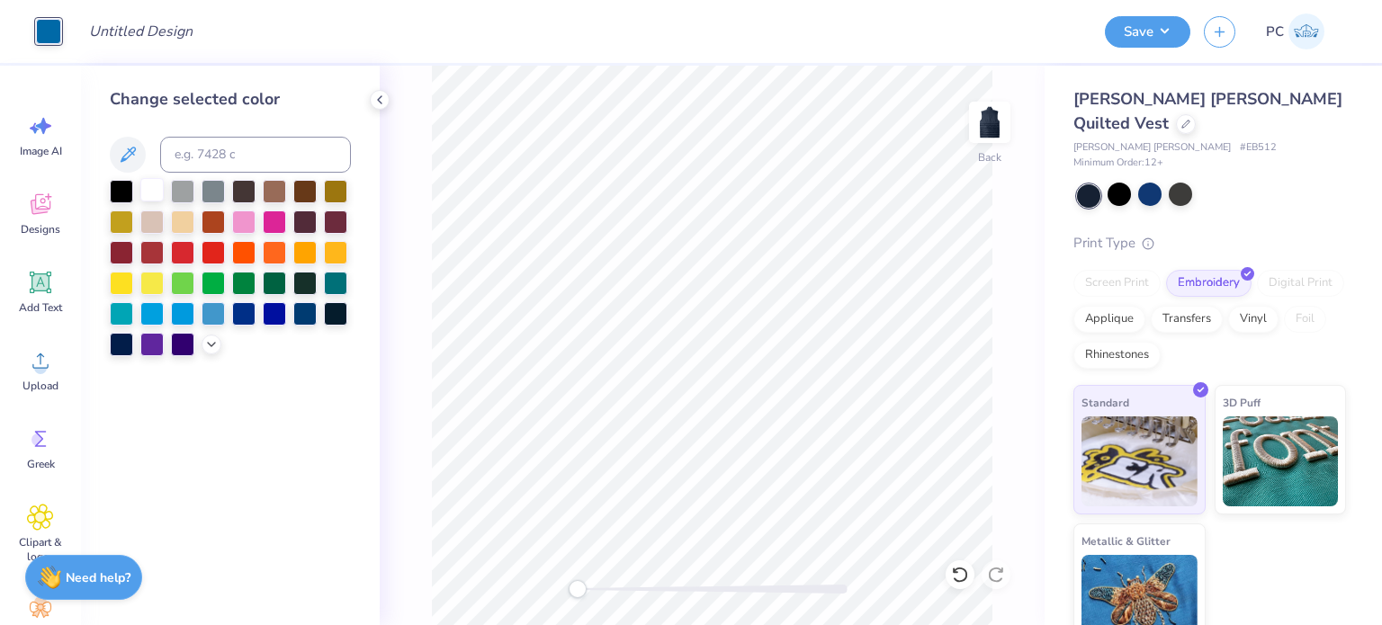
click at [148, 193] on div at bounding box center [151, 189] width 23 height 23
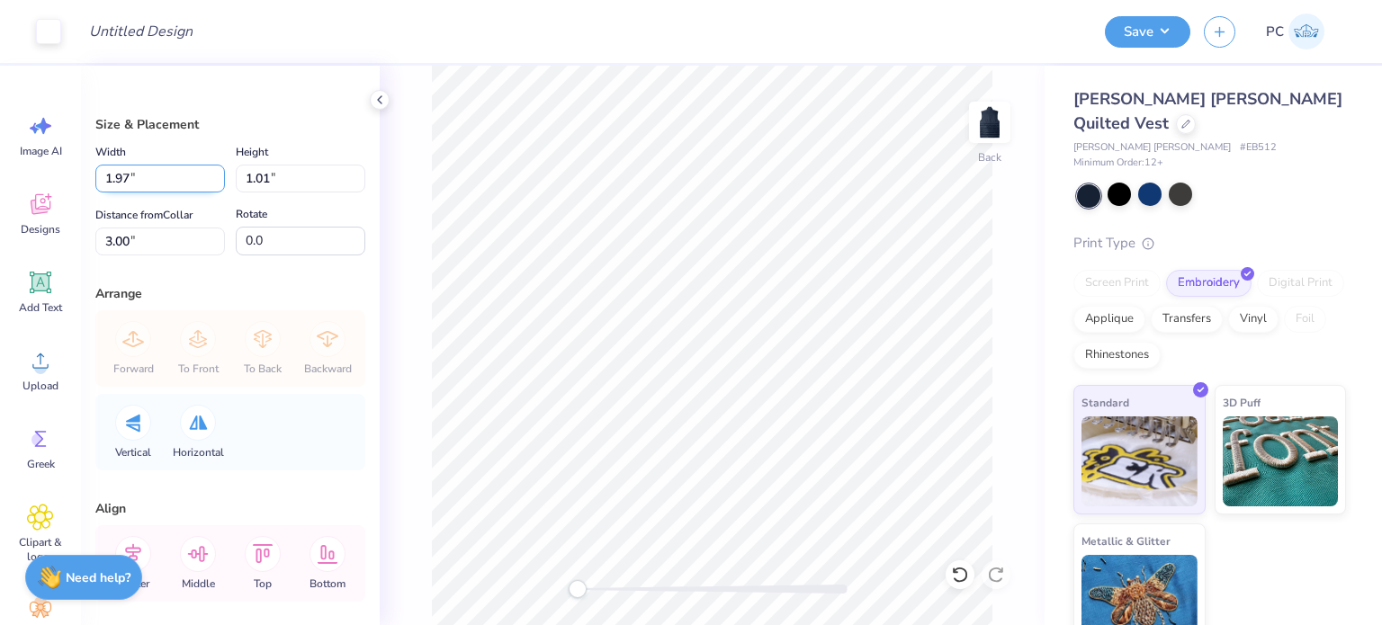
drag, startPoint x: 156, startPoint y: 179, endPoint x: 102, endPoint y: 181, distance: 54.0
click at [102, 181] on input "1.97" at bounding box center [160, 179] width 130 height 28
type input "3.00"
type input "1.54"
type input "2.74"
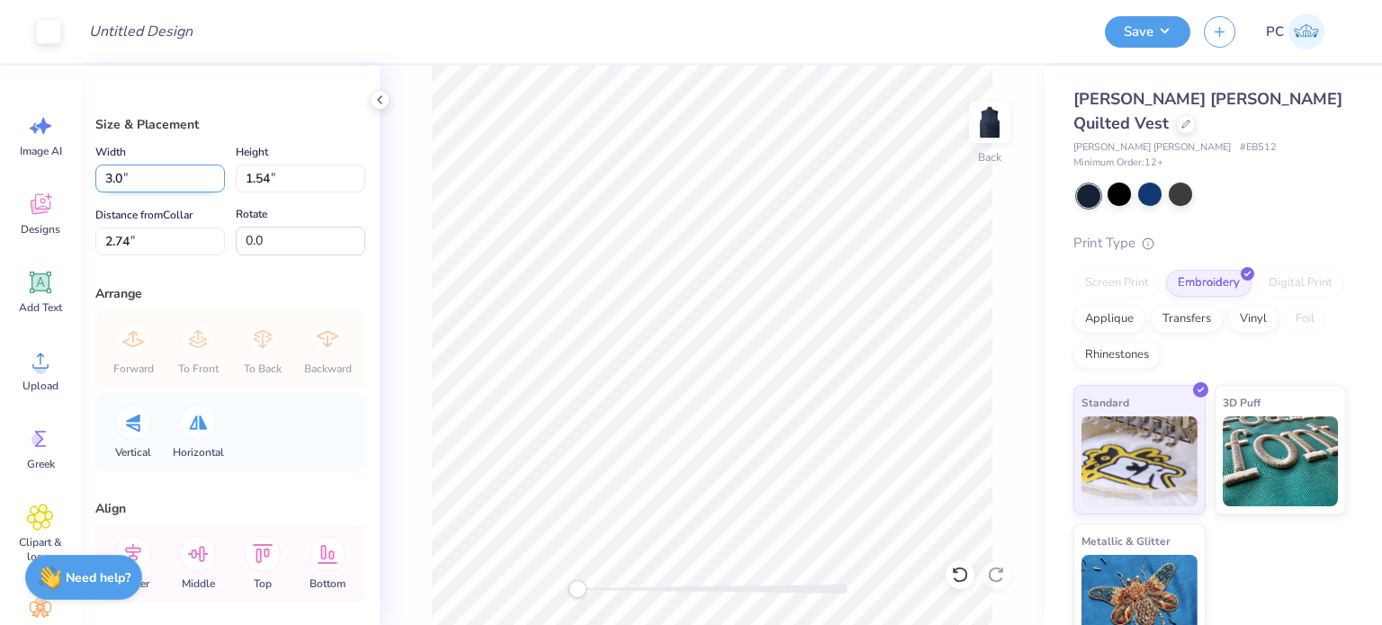
type input "3"
type input "2.50"
type input "1.28"
type input "2.86"
click at [376, 99] on icon at bounding box center [379, 100] width 14 height 14
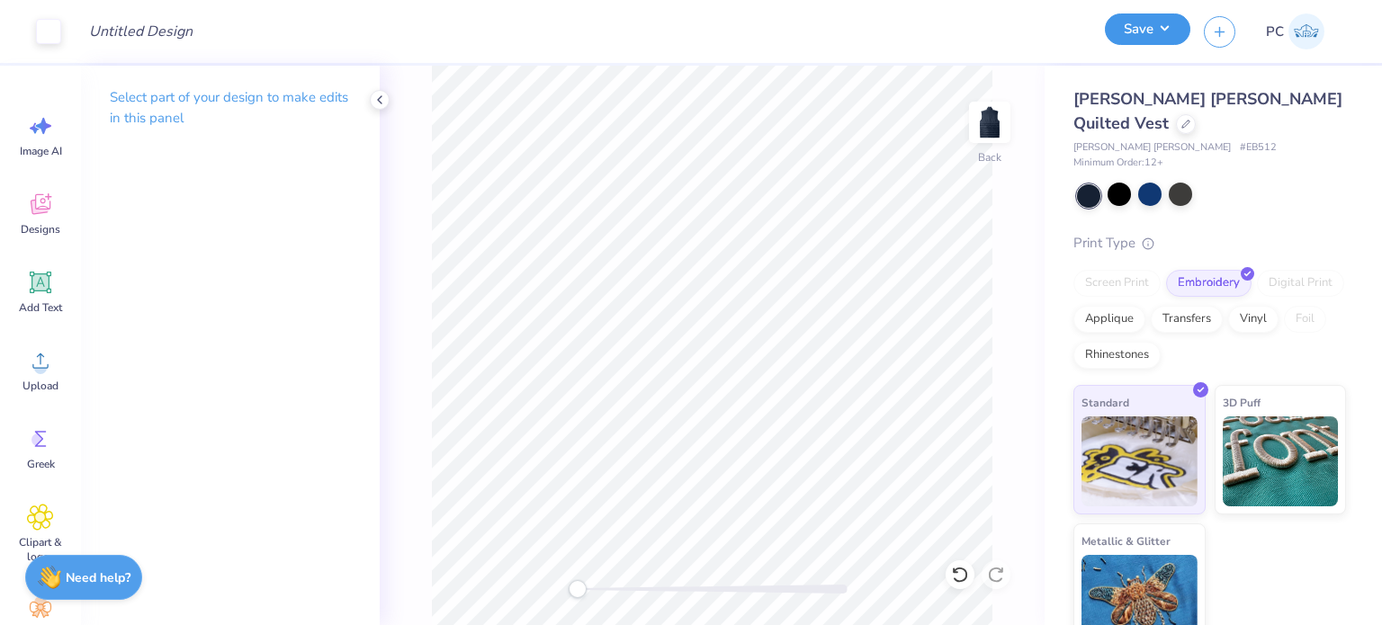
click at [1155, 35] on button "Save" at bounding box center [1147, 28] width 85 height 31
